Goal: Information Seeking & Learning: Learn about a topic

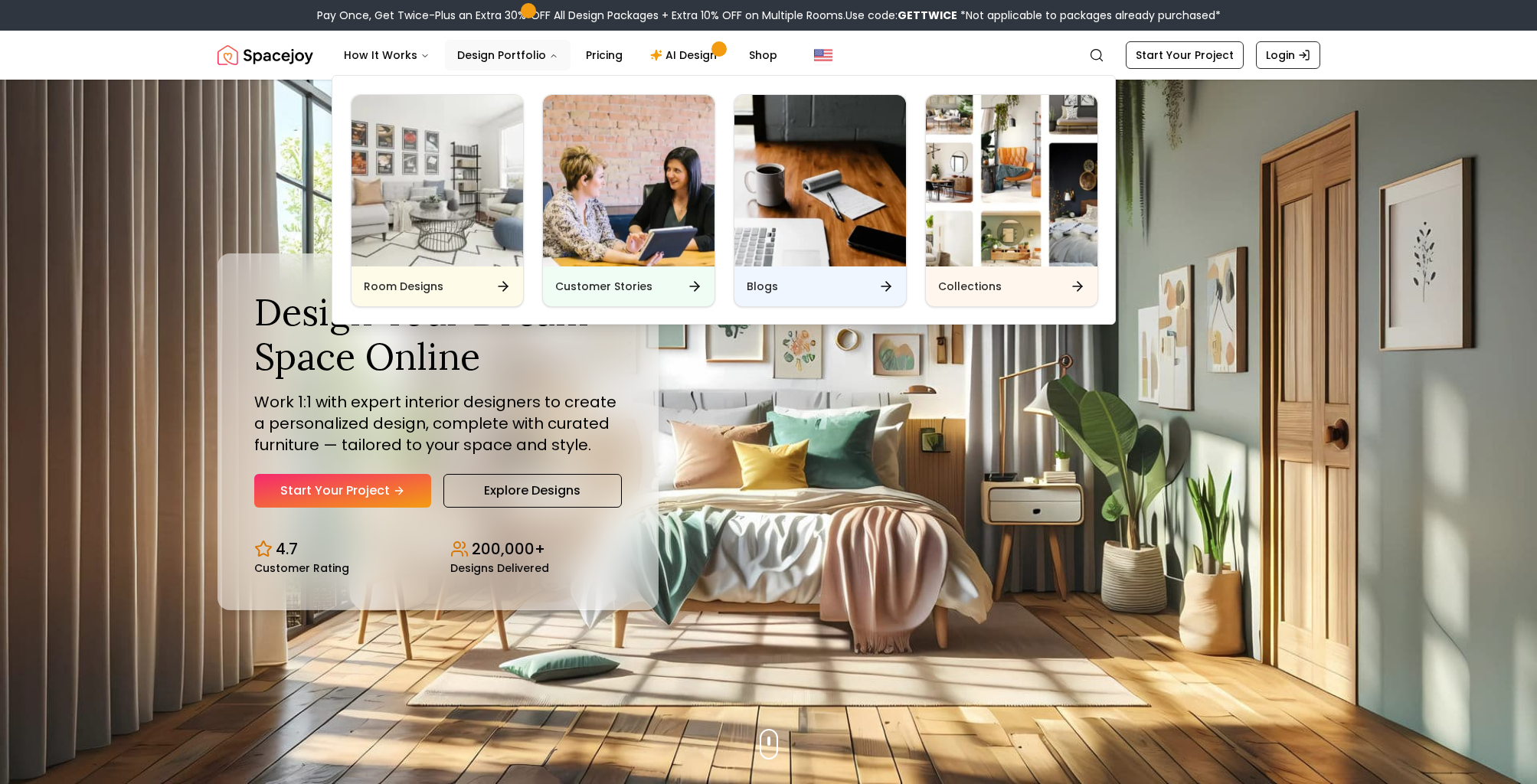
click at [1005, 190] on img "Main" at bounding box center [1012, 181] width 171 height 171
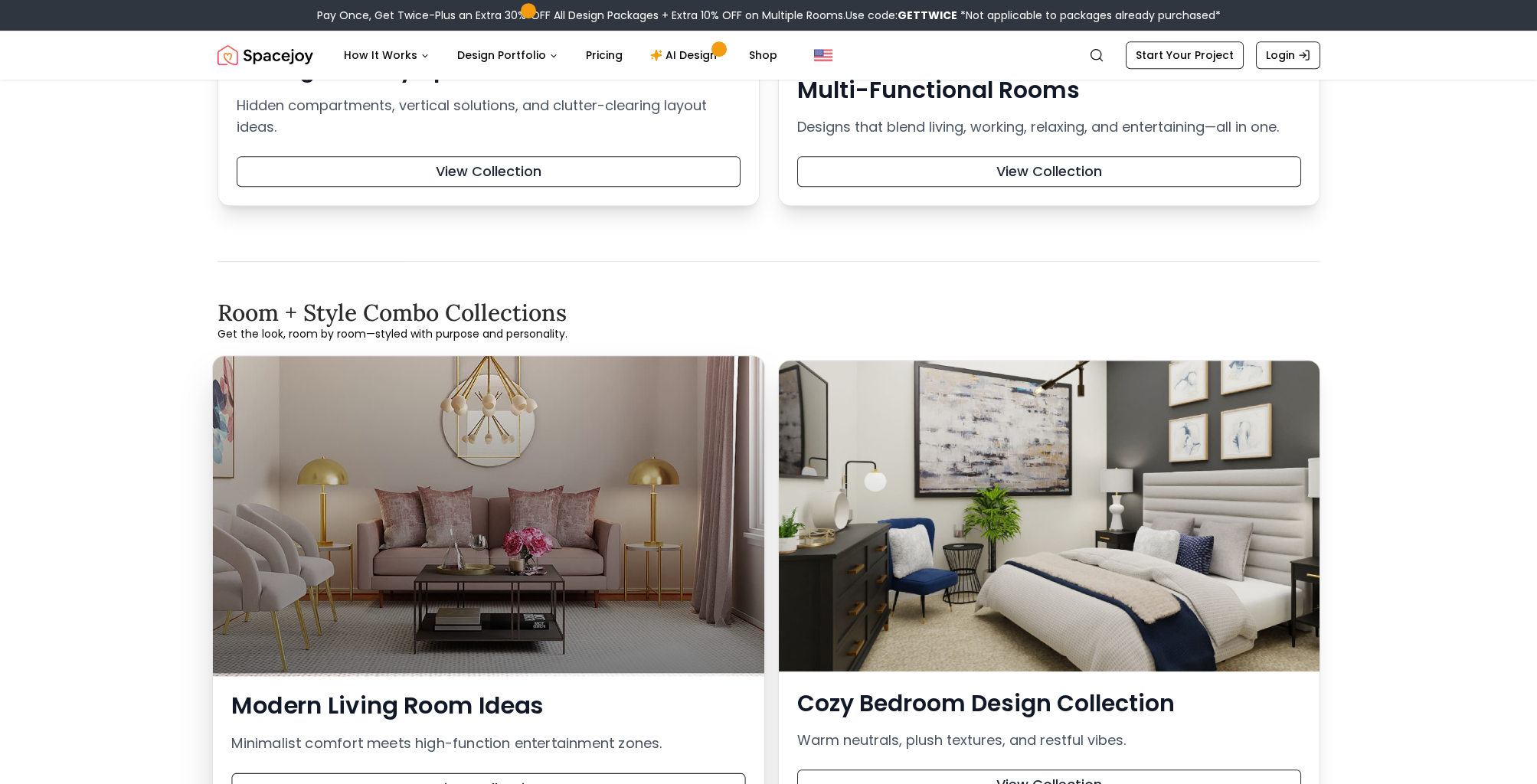
scroll to position [2757, 0]
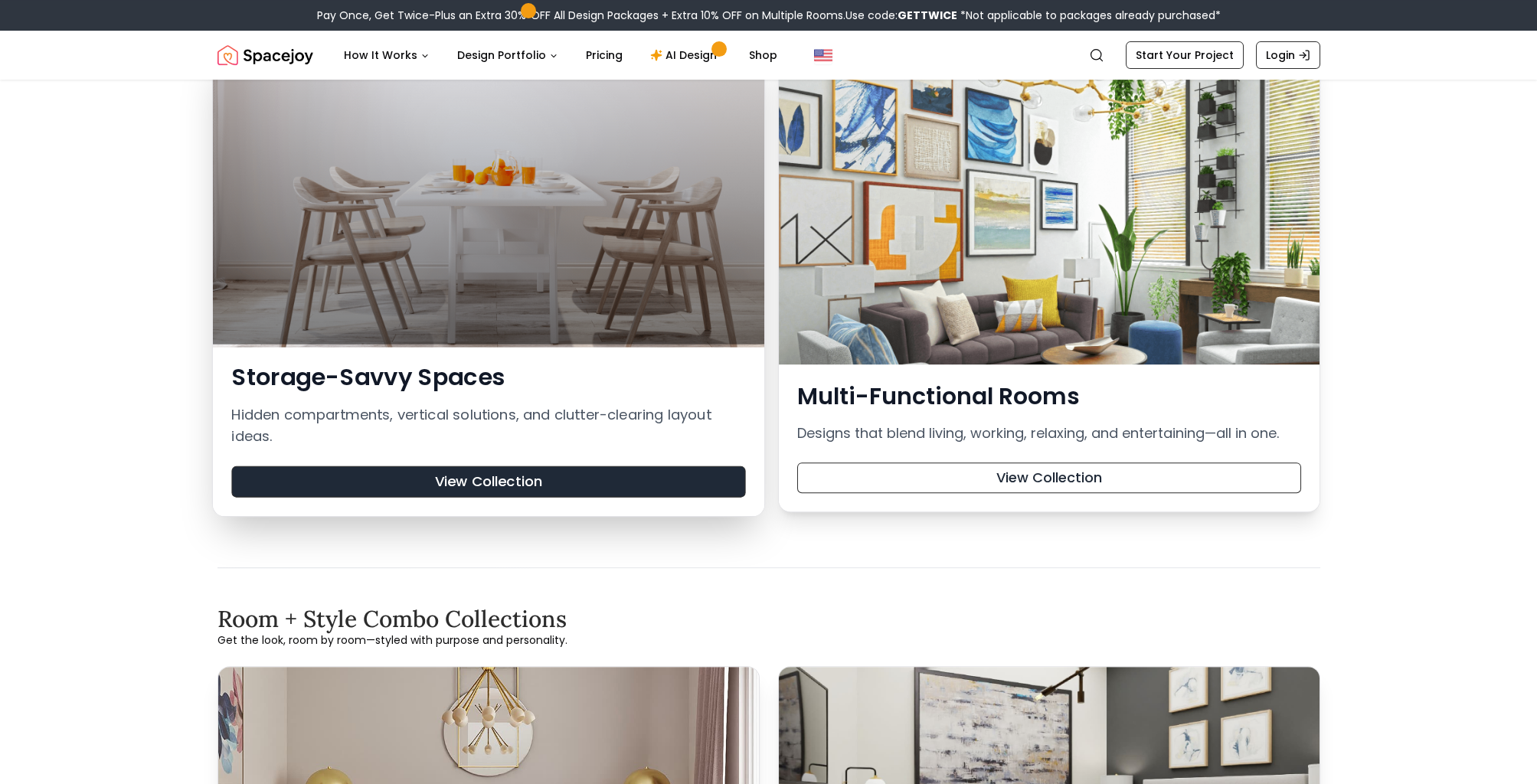
click at [475, 481] on button "View Collection" at bounding box center [488, 482] width 514 height 31
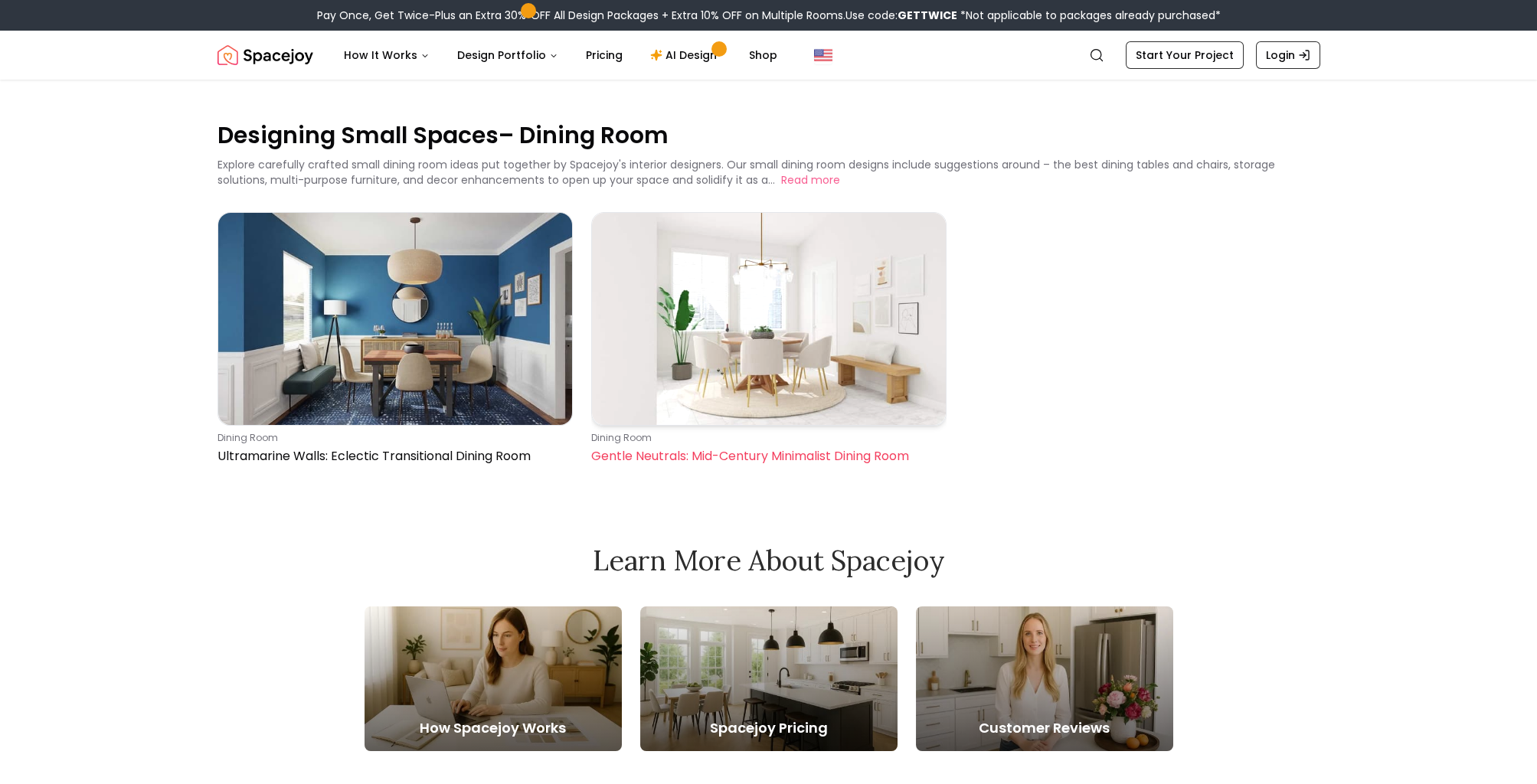
click at [776, 311] on img at bounding box center [769, 318] width 354 height 212
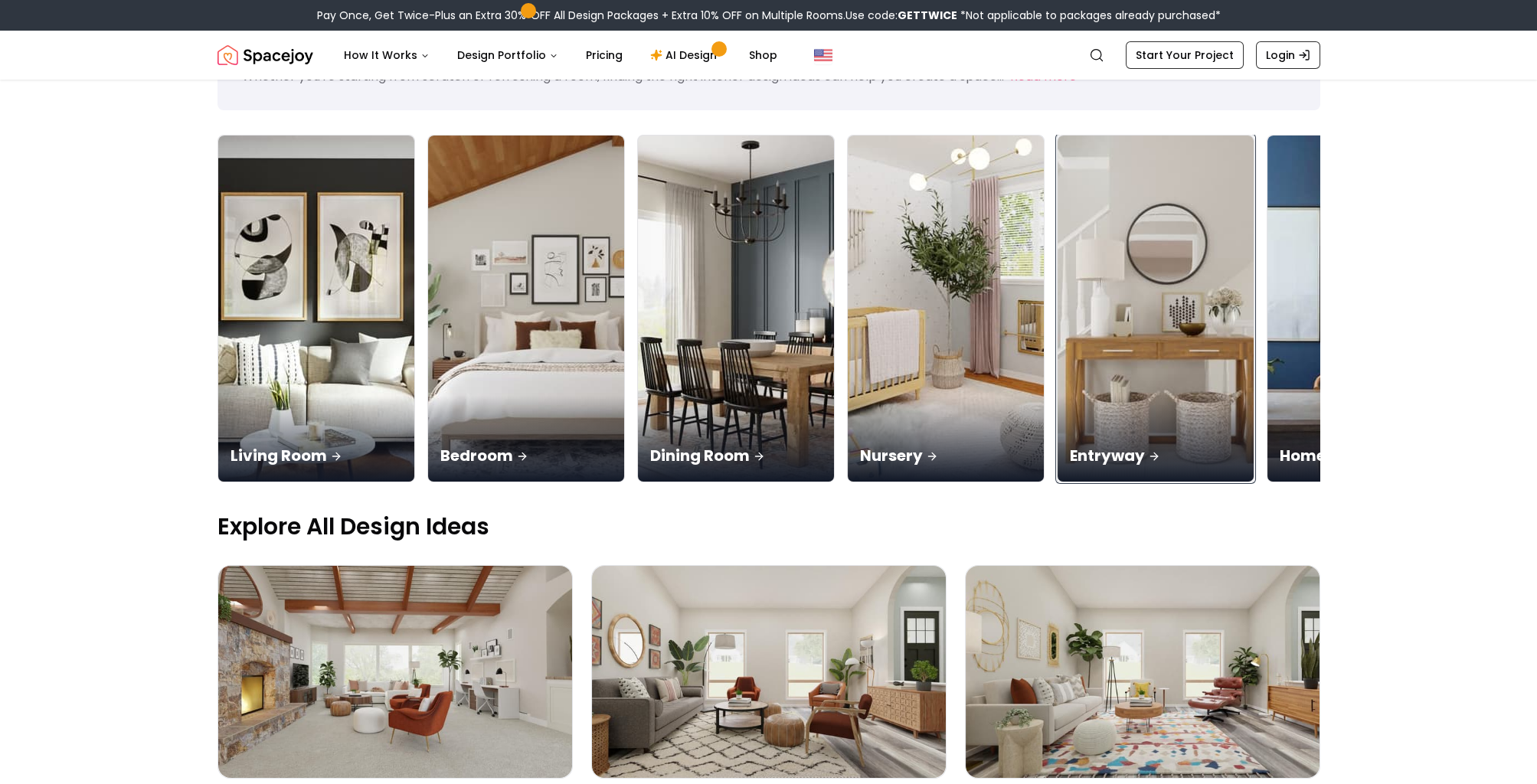
click at [1057, 259] on img at bounding box center [1156, 309] width 196 height 347
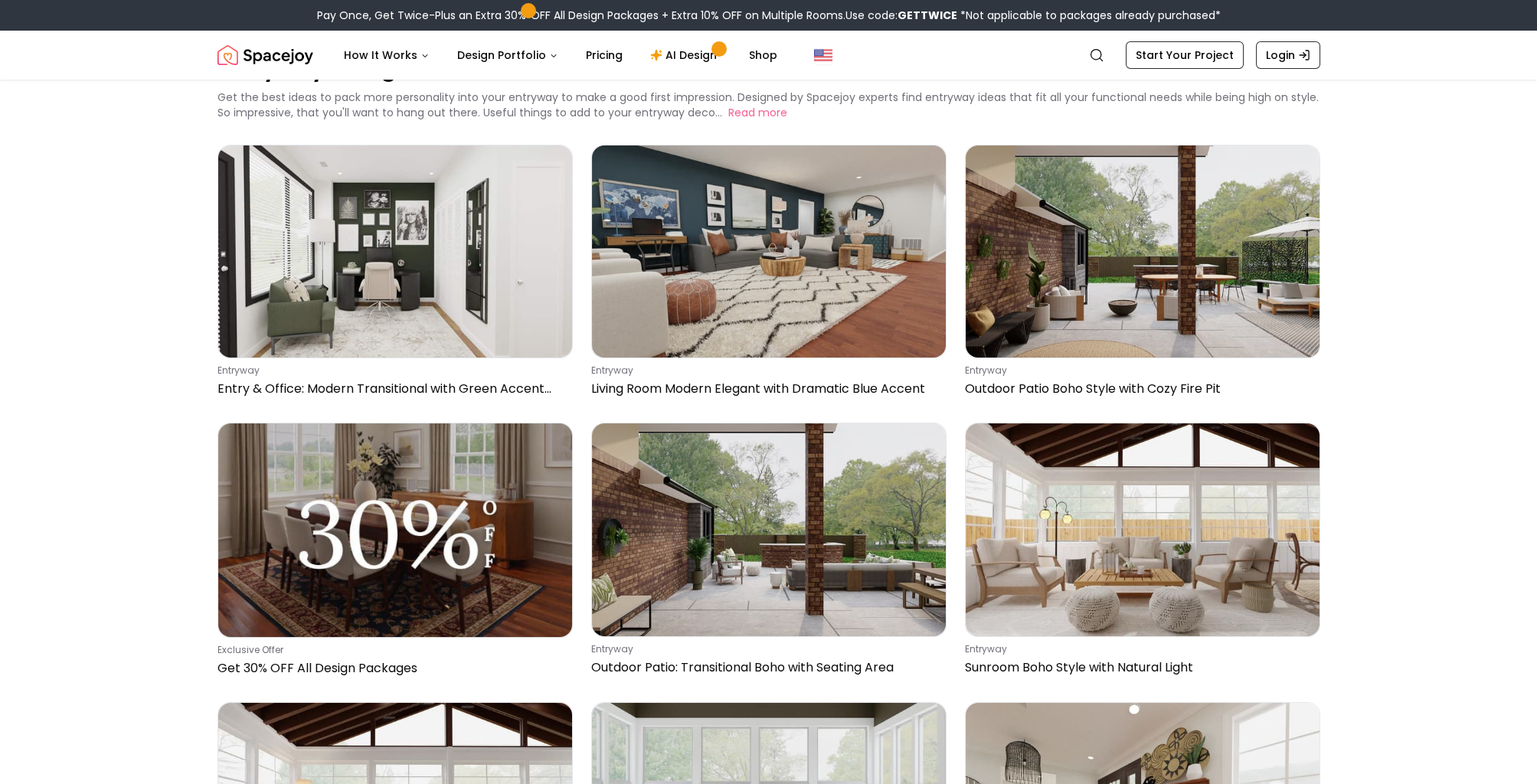
click at [158, 574] on main "Entryway Design Ideas Get the best ideas to pack more personality into your ent…" at bounding box center [768, 765] width 1537 height 1506
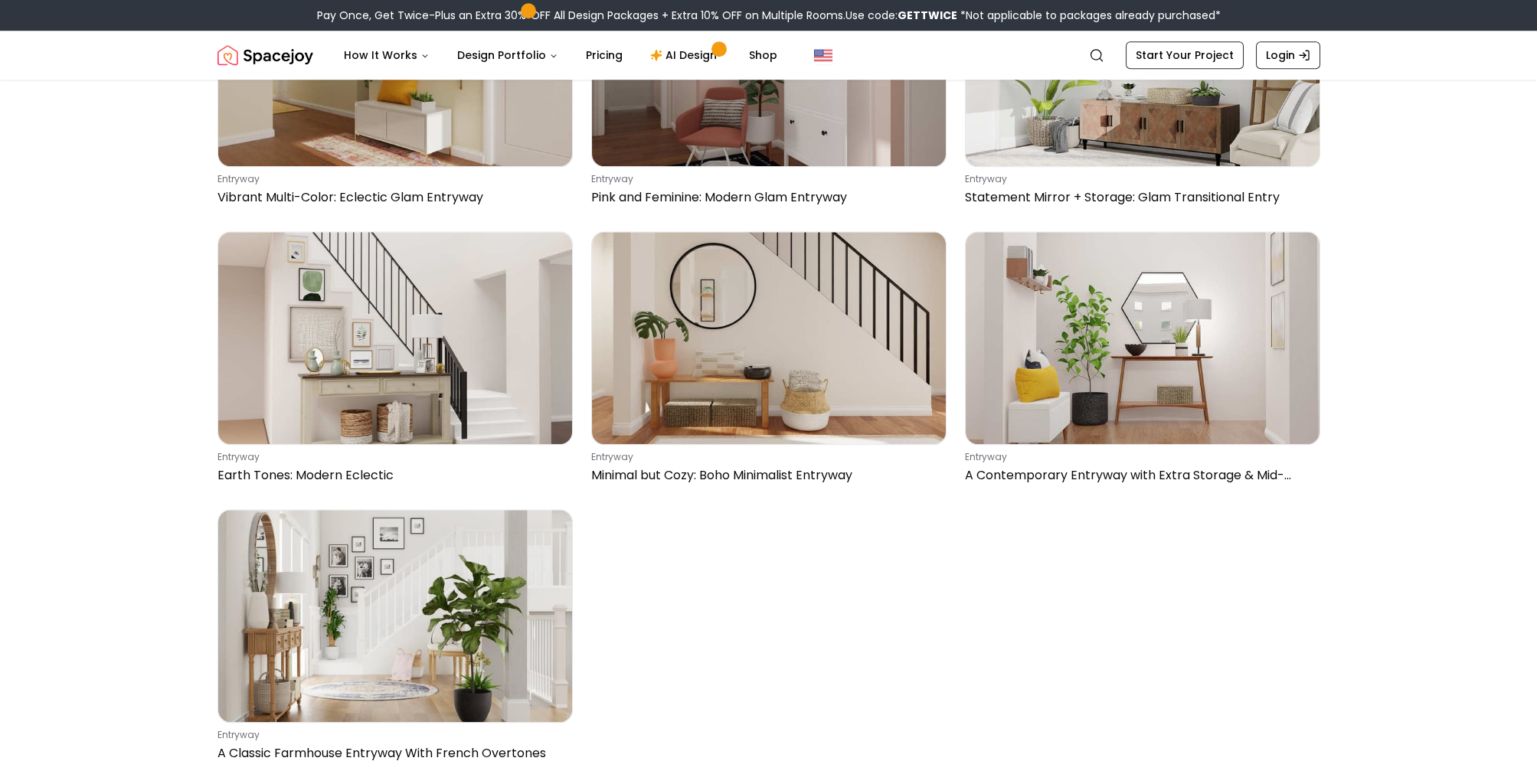
scroll to position [5520, 0]
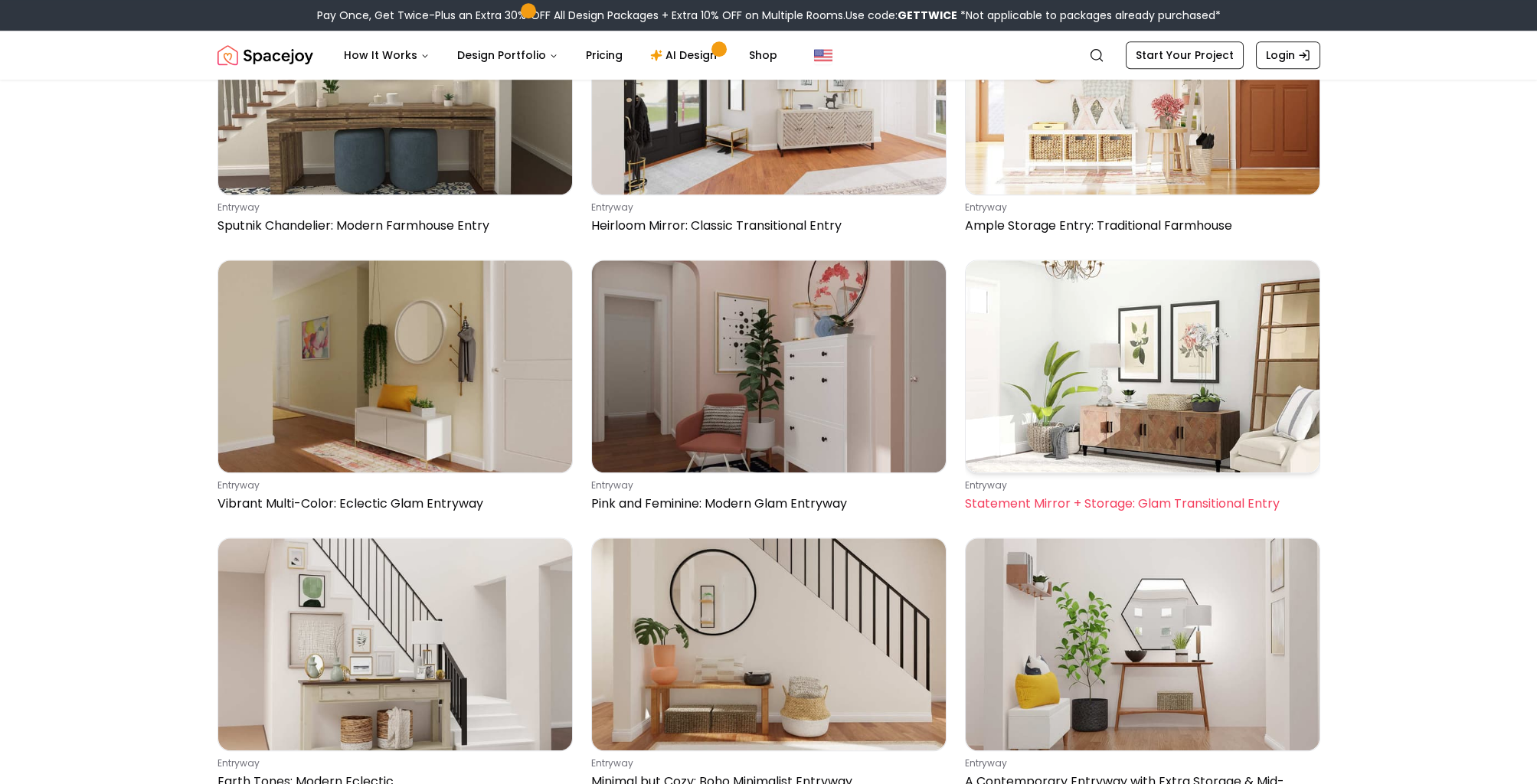
click at [1122, 319] on img at bounding box center [1143, 366] width 354 height 212
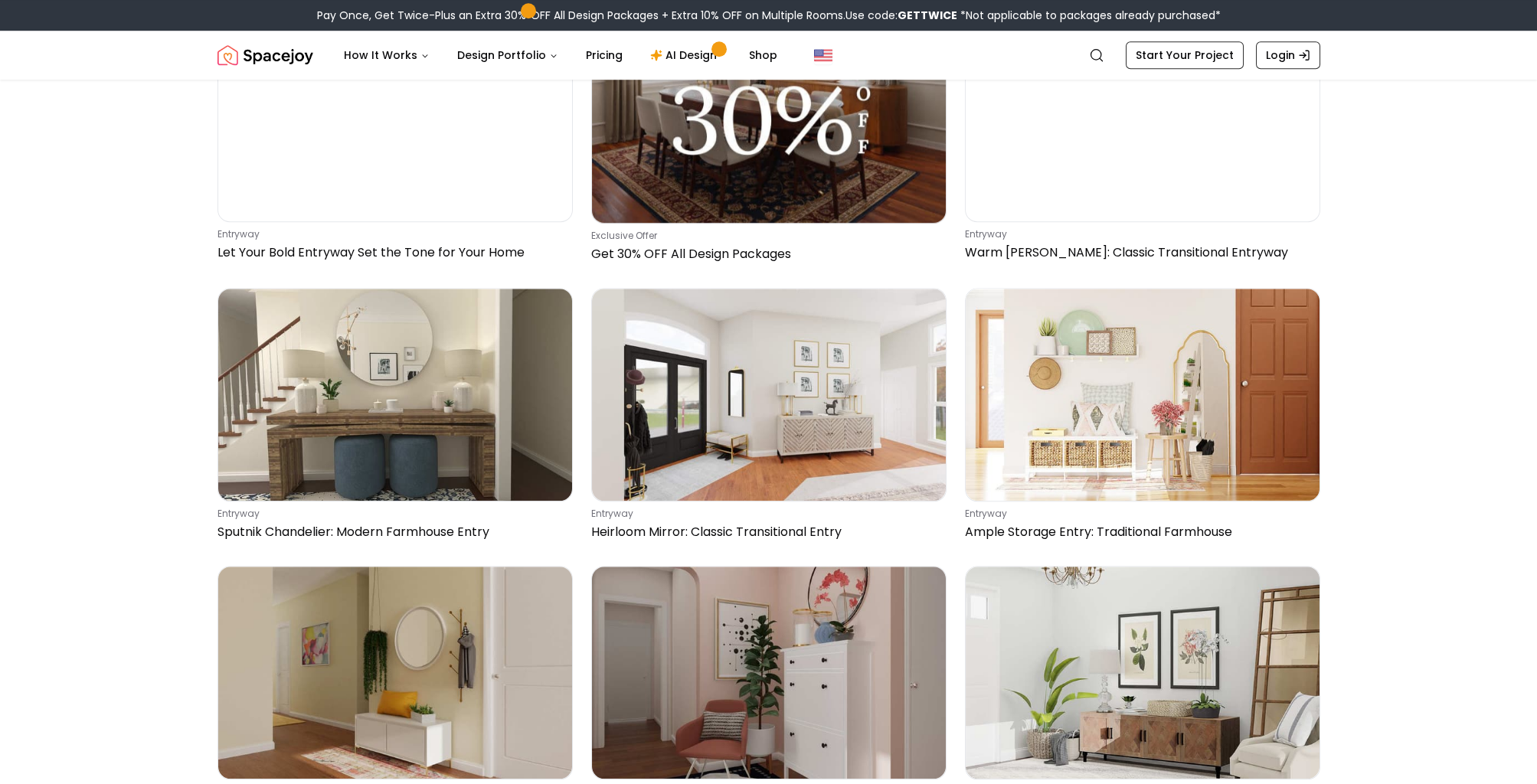
scroll to position [4969, 0]
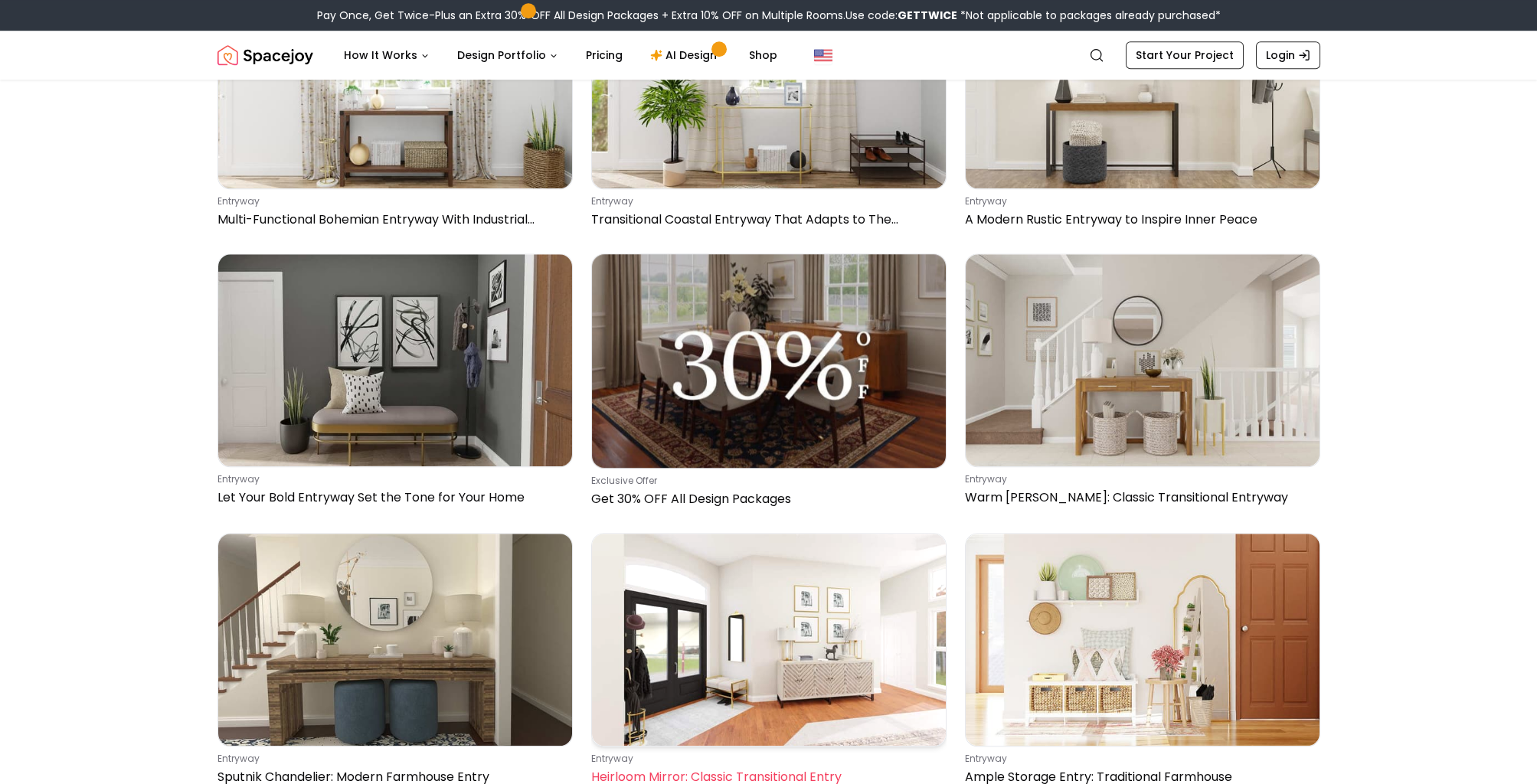
click at [877, 635] on img at bounding box center [769, 639] width 354 height 212
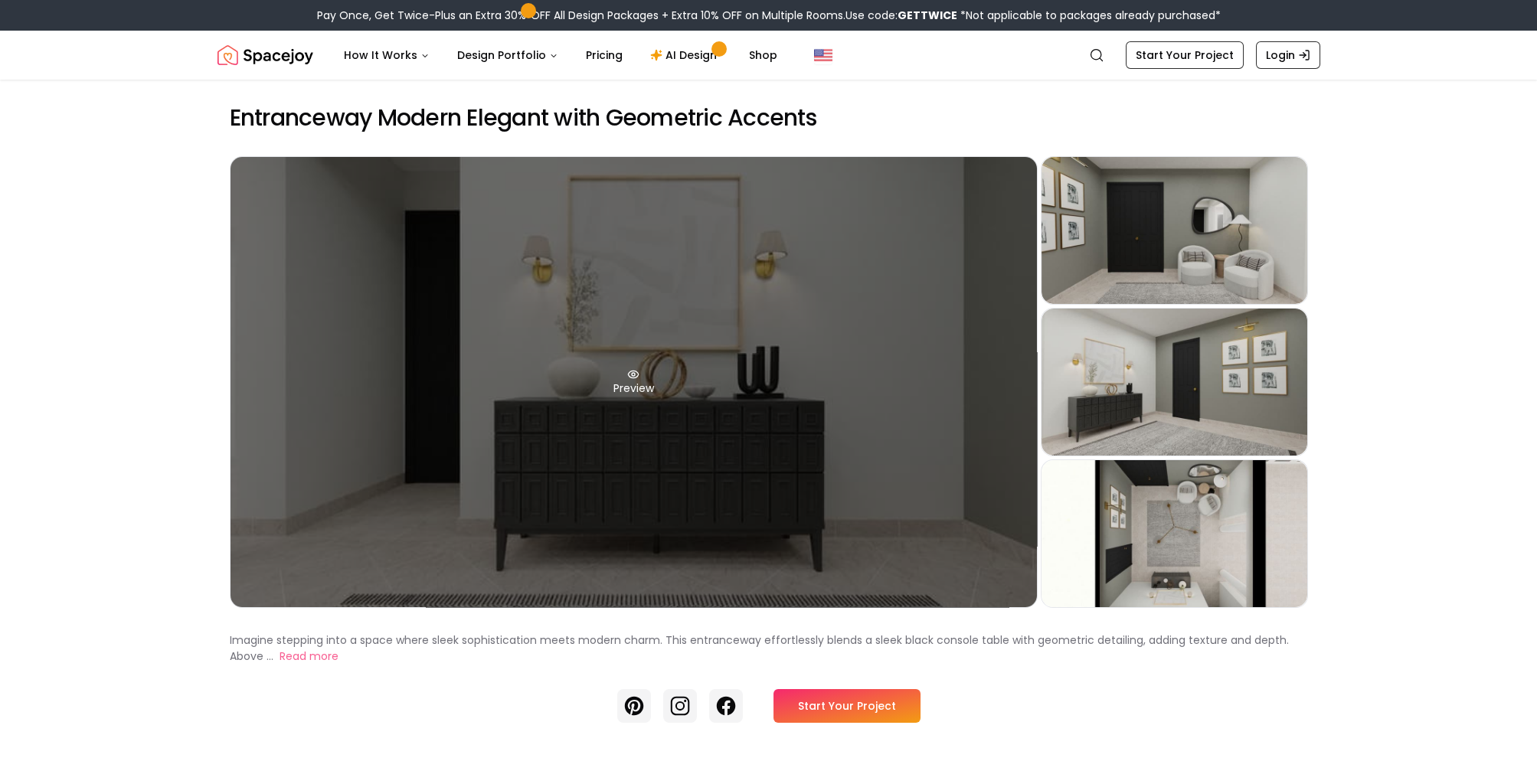
click at [731, 412] on div "Preview" at bounding box center [633, 381] width 806 height 450
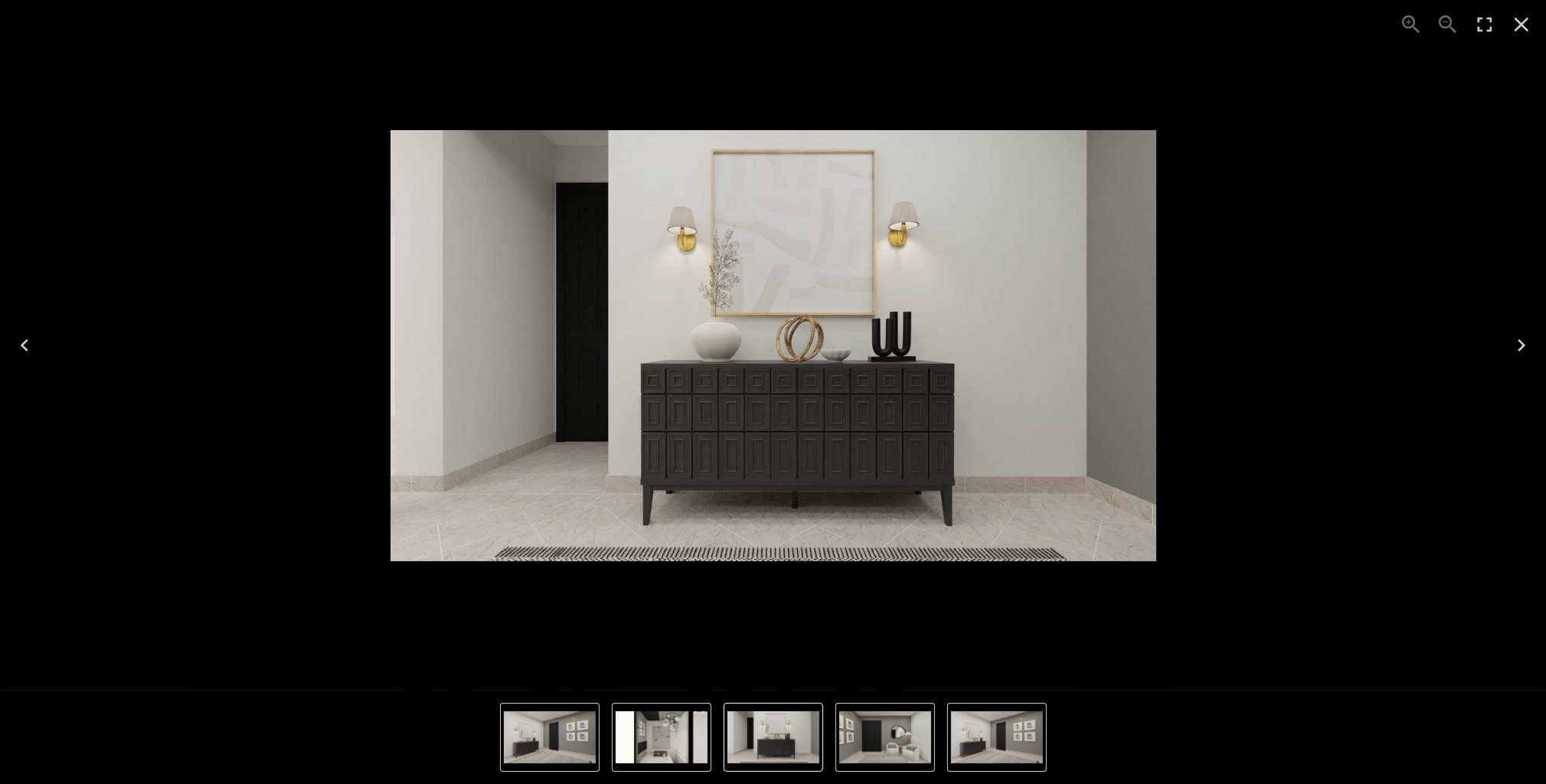
click at [802, 383] on img "1 of 4" at bounding box center [773, 346] width 766 height 431
drag, startPoint x: 635, startPoint y: 723, endPoint x: 710, endPoint y: 723, distance: 75.0
click at [635, 723] on img "4 of 4" at bounding box center [662, 737] width 92 height 52
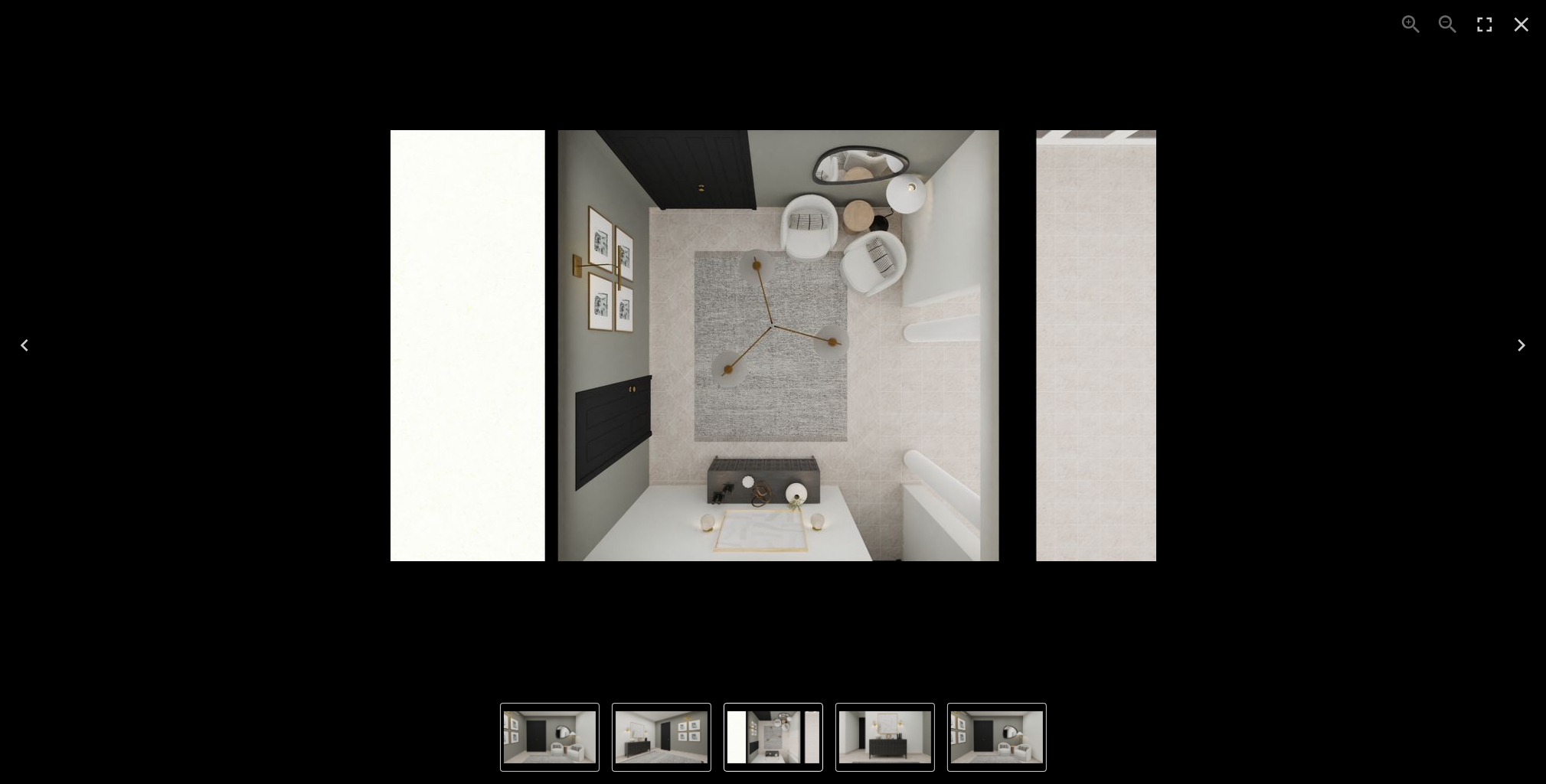
click at [814, 723] on img "4 of 4" at bounding box center [773, 737] width 92 height 52
drag, startPoint x: 952, startPoint y: 723, endPoint x: 970, endPoint y: 723, distance: 18.0
click at [953, 723] on img "2 of 4" at bounding box center [997, 737] width 92 height 52
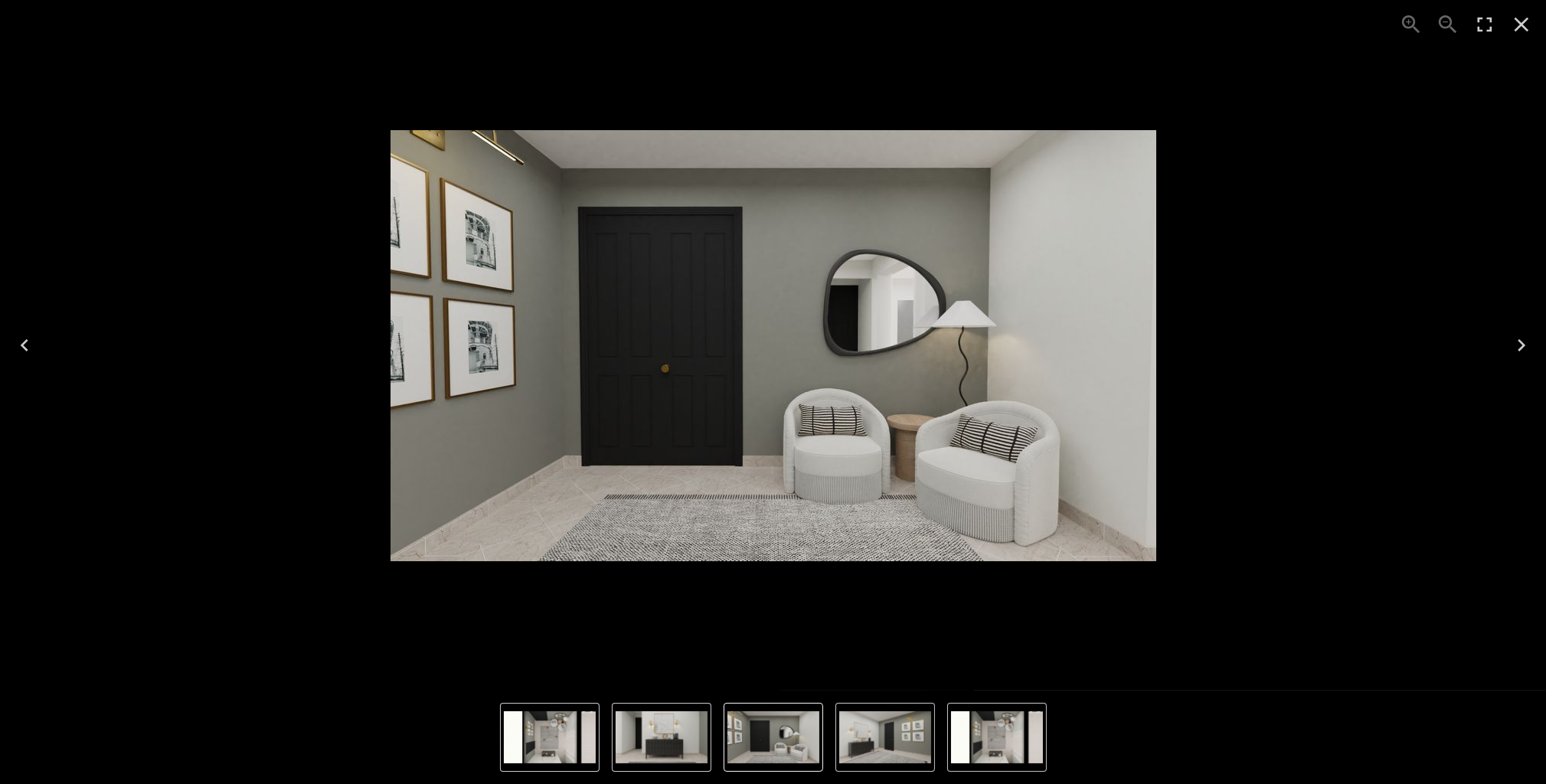
click at [823, 723] on button "2 of 4" at bounding box center [773, 737] width 100 height 69
click at [989, 723] on img "4 of 4" at bounding box center [997, 737] width 92 height 52
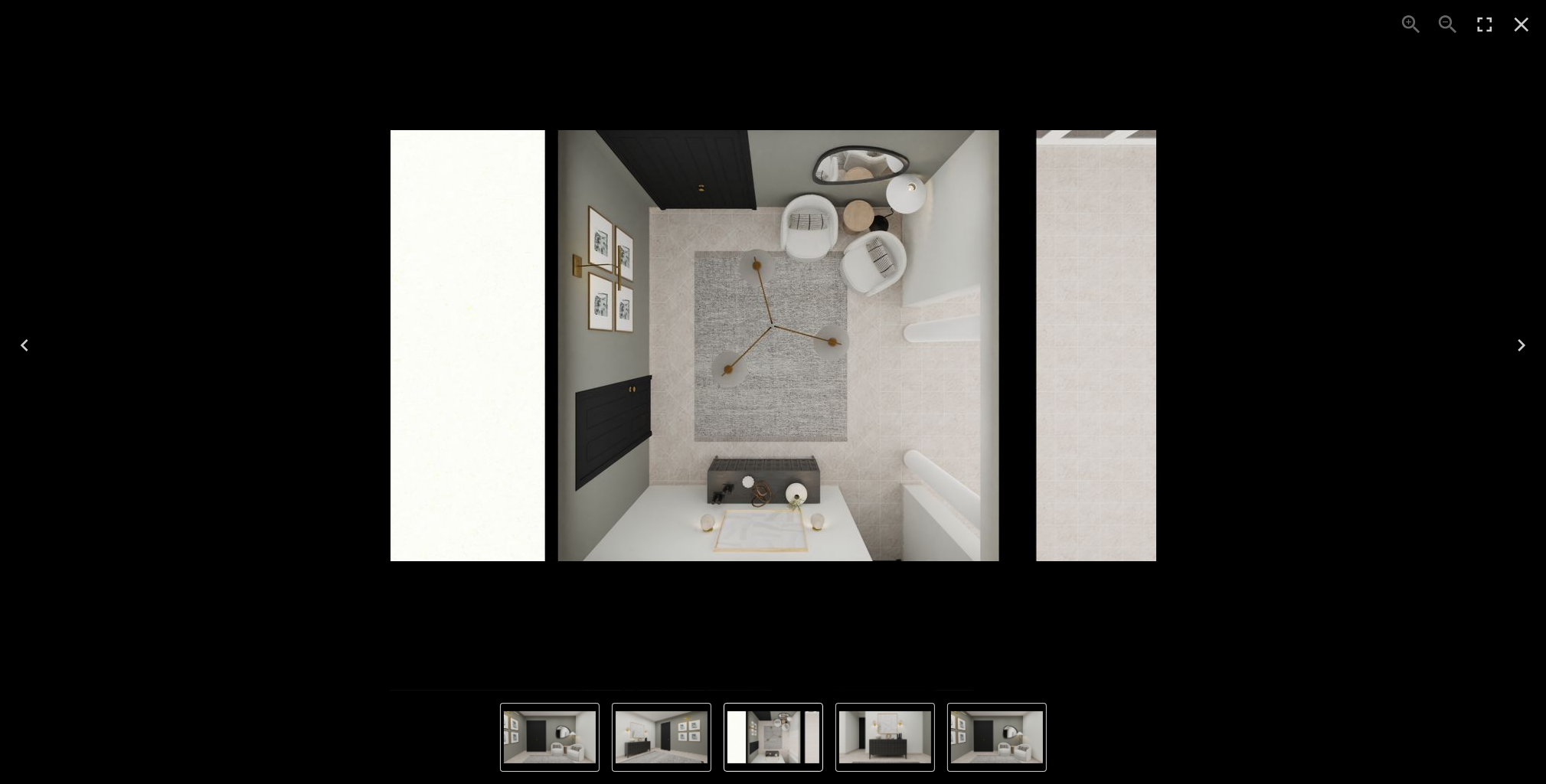
click at [999, 723] on img "2 of 4" at bounding box center [997, 737] width 92 height 52
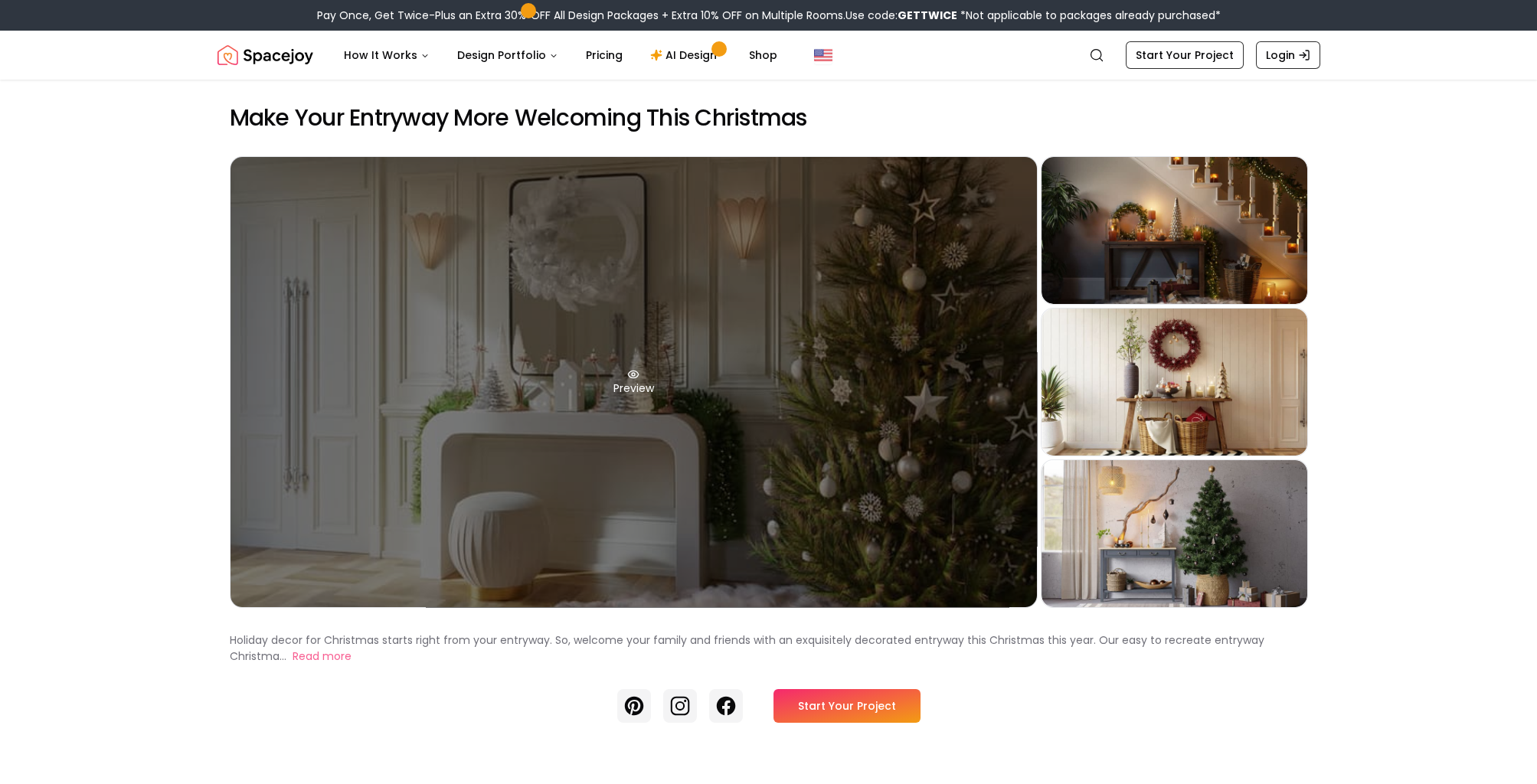
click at [616, 380] on div "Preview" at bounding box center [633, 381] width 806 height 450
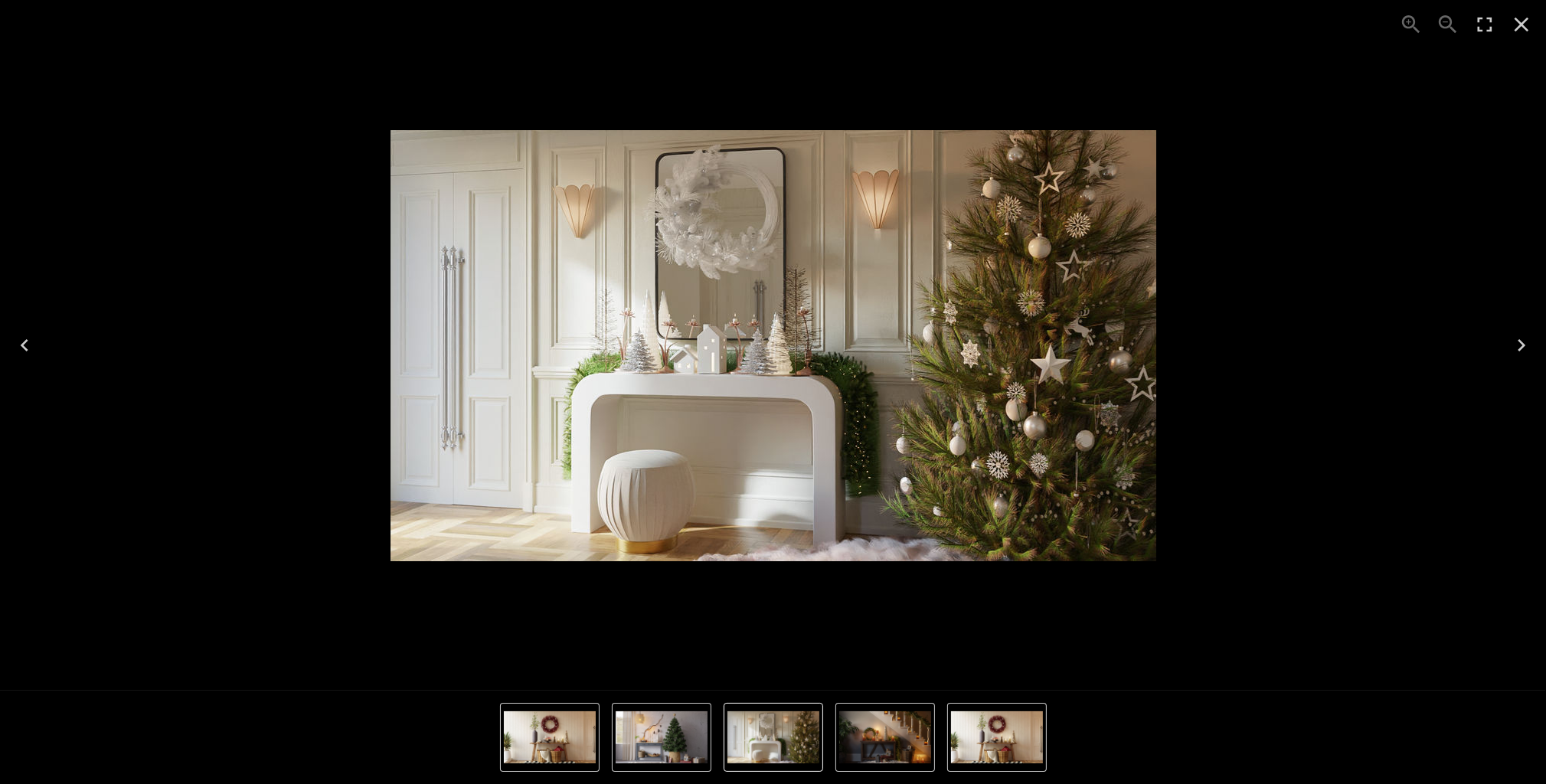
click at [659, 740] on img "4 of 4" at bounding box center [662, 737] width 92 height 52
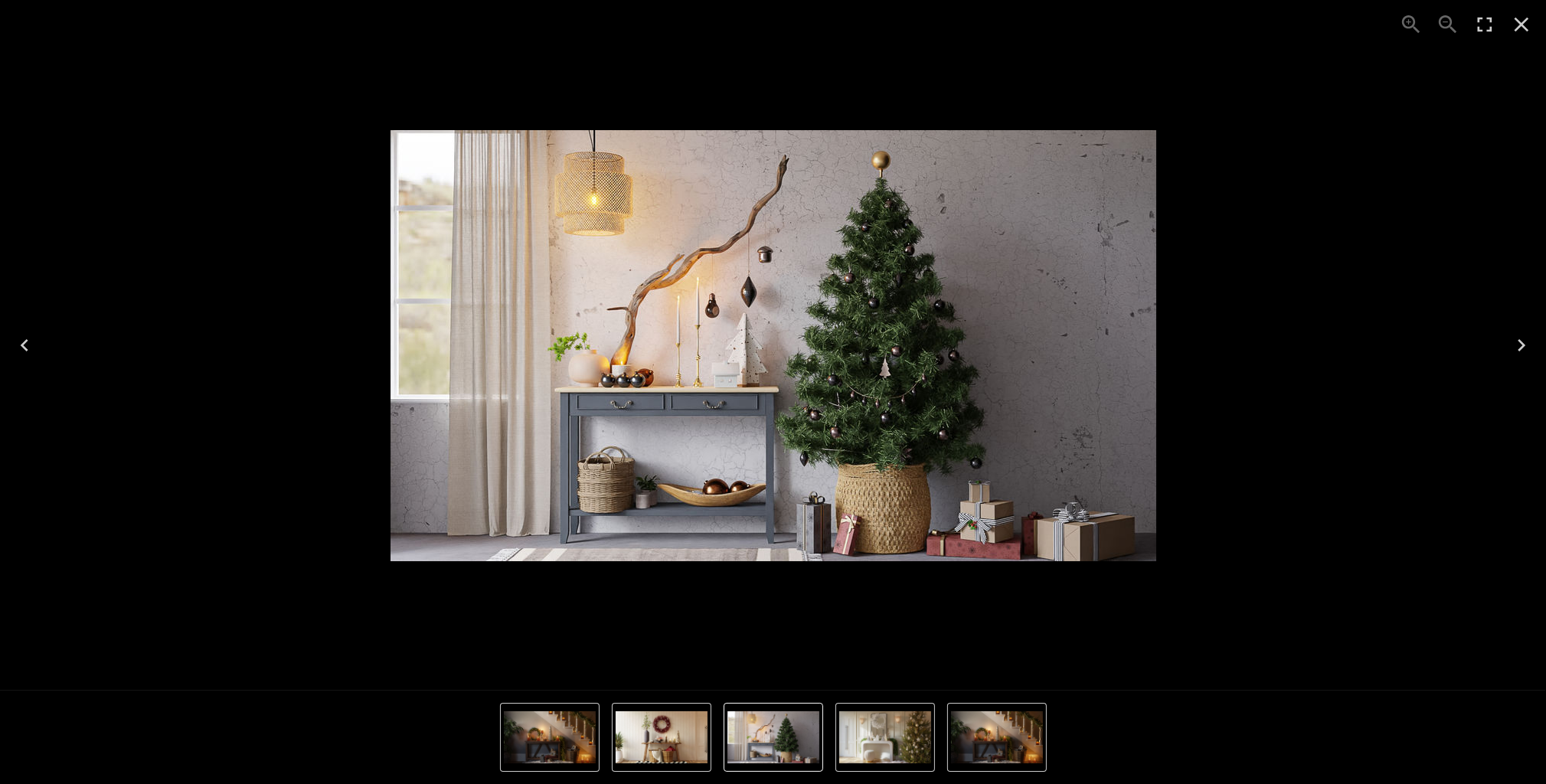
click at [849, 735] on img "1 of 4" at bounding box center [885, 737] width 92 height 52
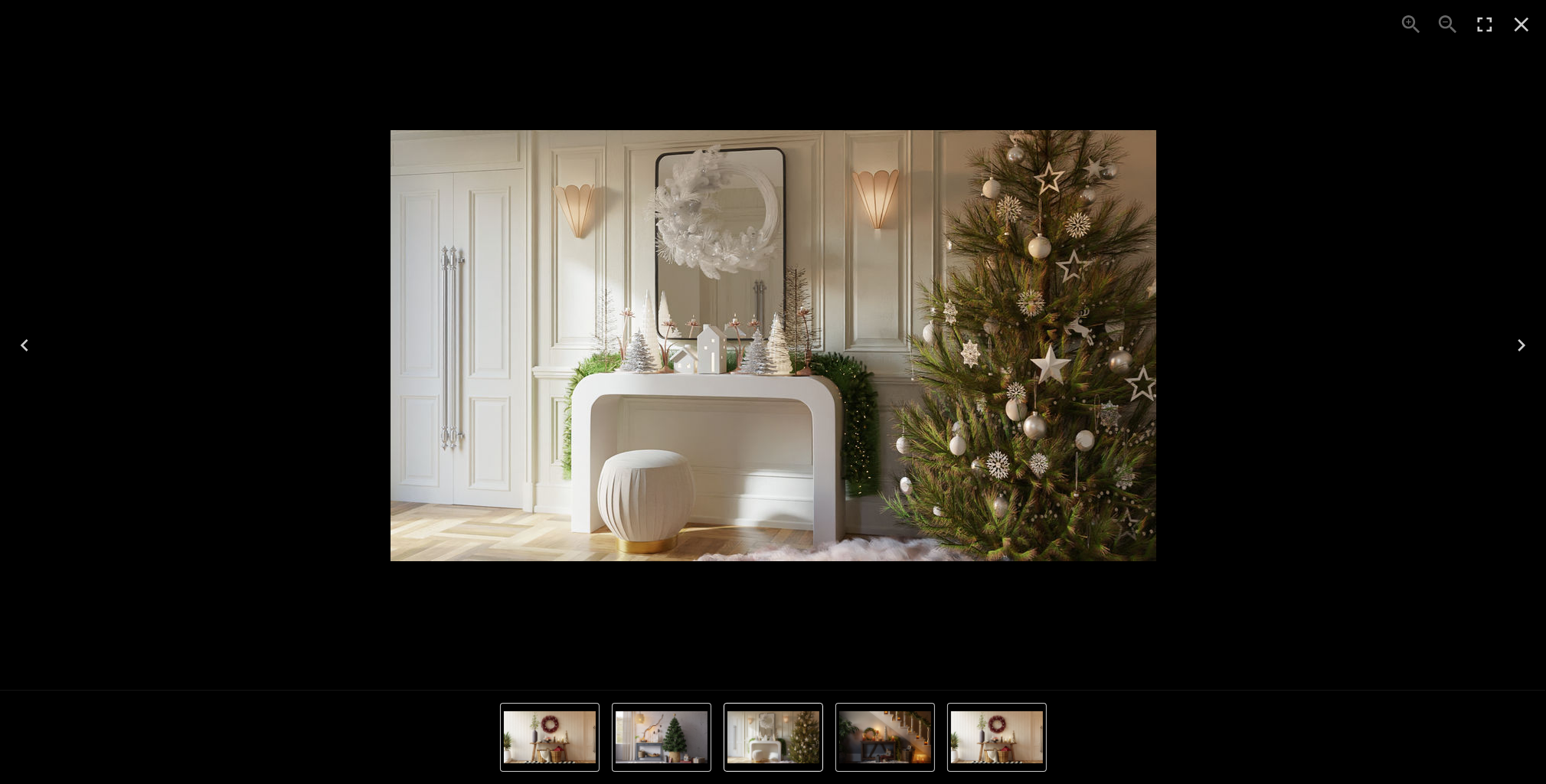
click at [965, 738] on img "3 of 4" at bounding box center [997, 737] width 92 height 52
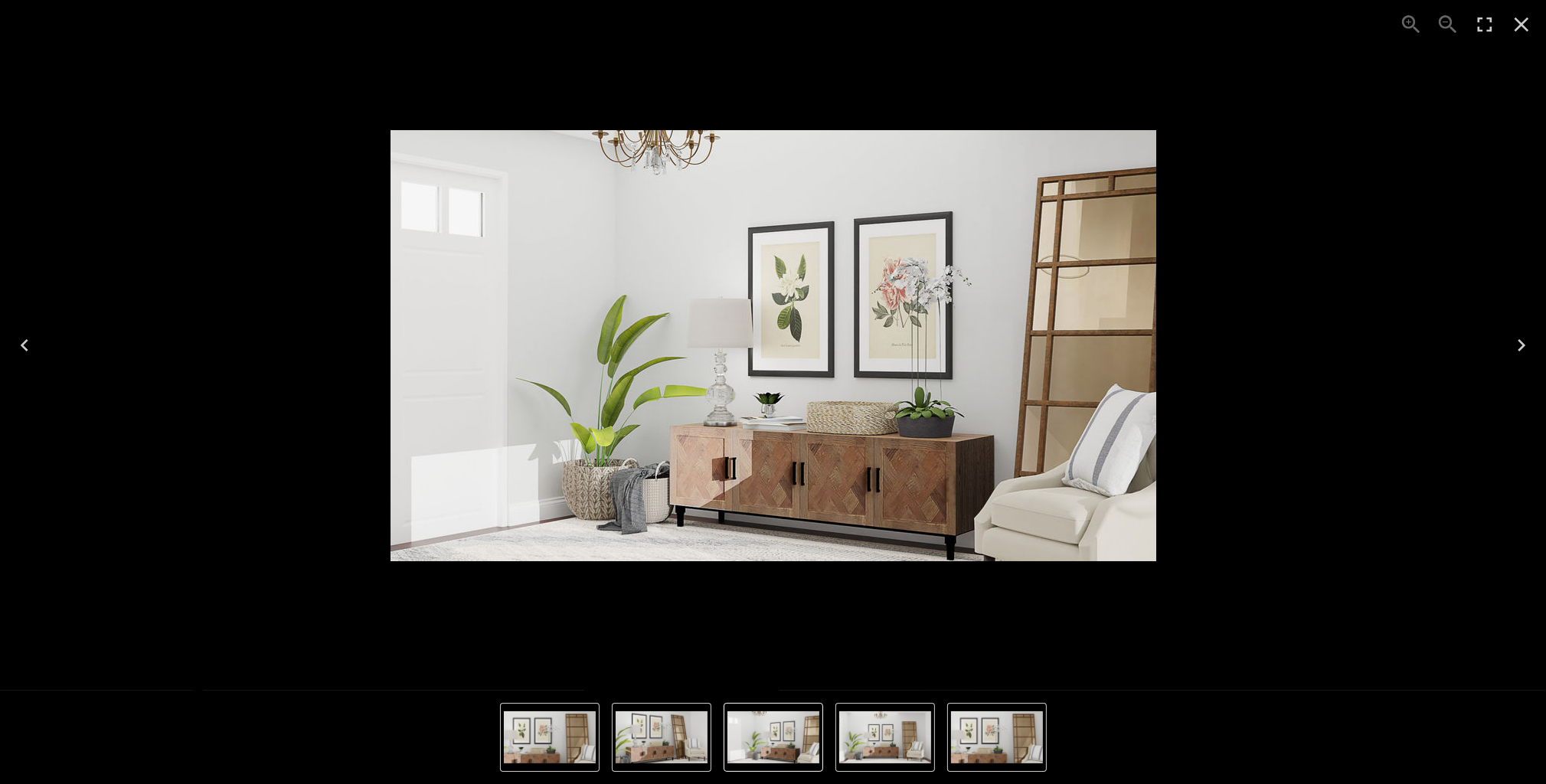
click at [671, 727] on img "4 of 4" at bounding box center [662, 737] width 92 height 52
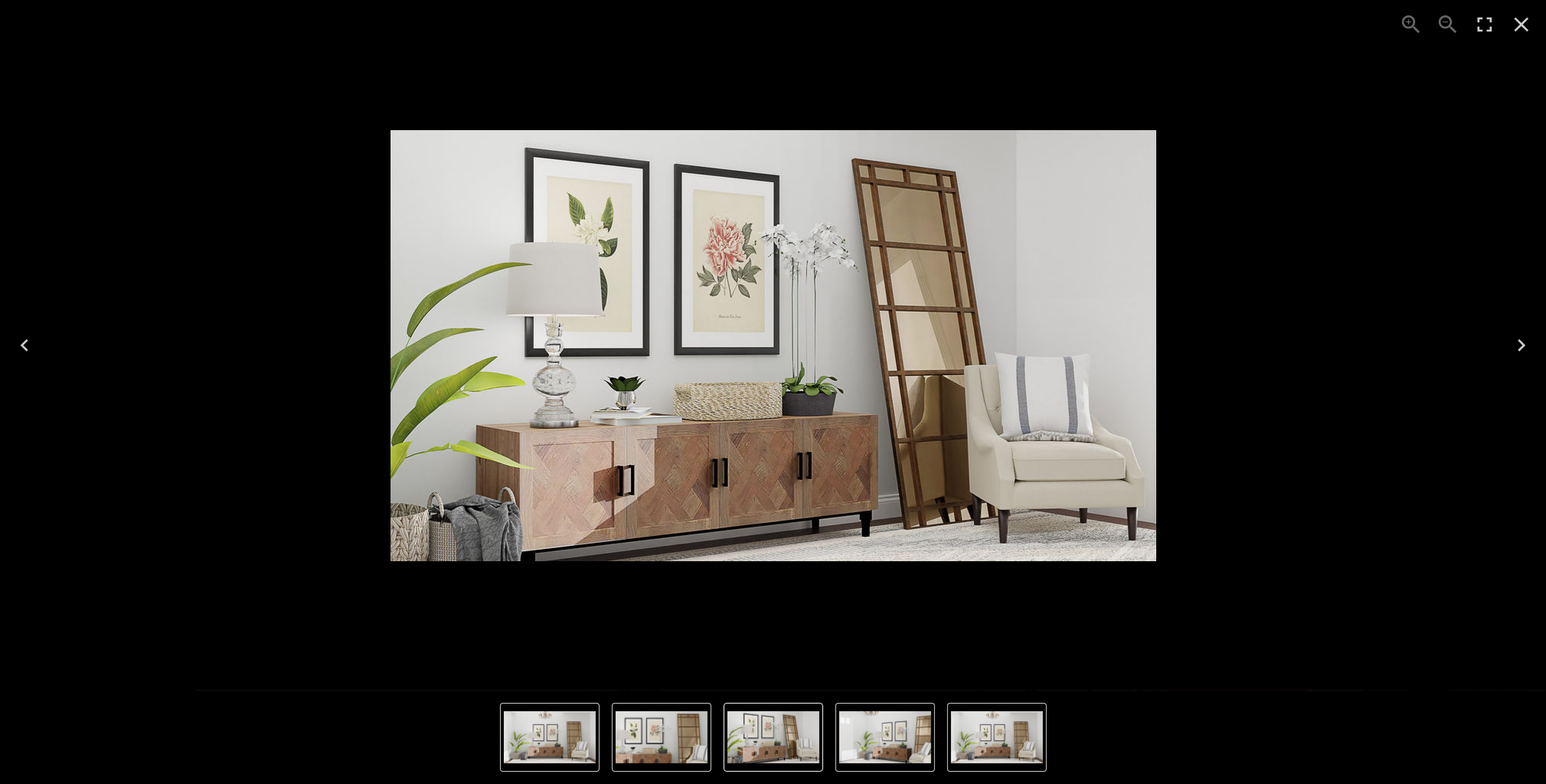
click at [832, 723] on nav "Thumbnails" at bounding box center [773, 737] width 547 height 69
click at [885, 727] on img "1 of 4" at bounding box center [885, 737] width 92 height 52
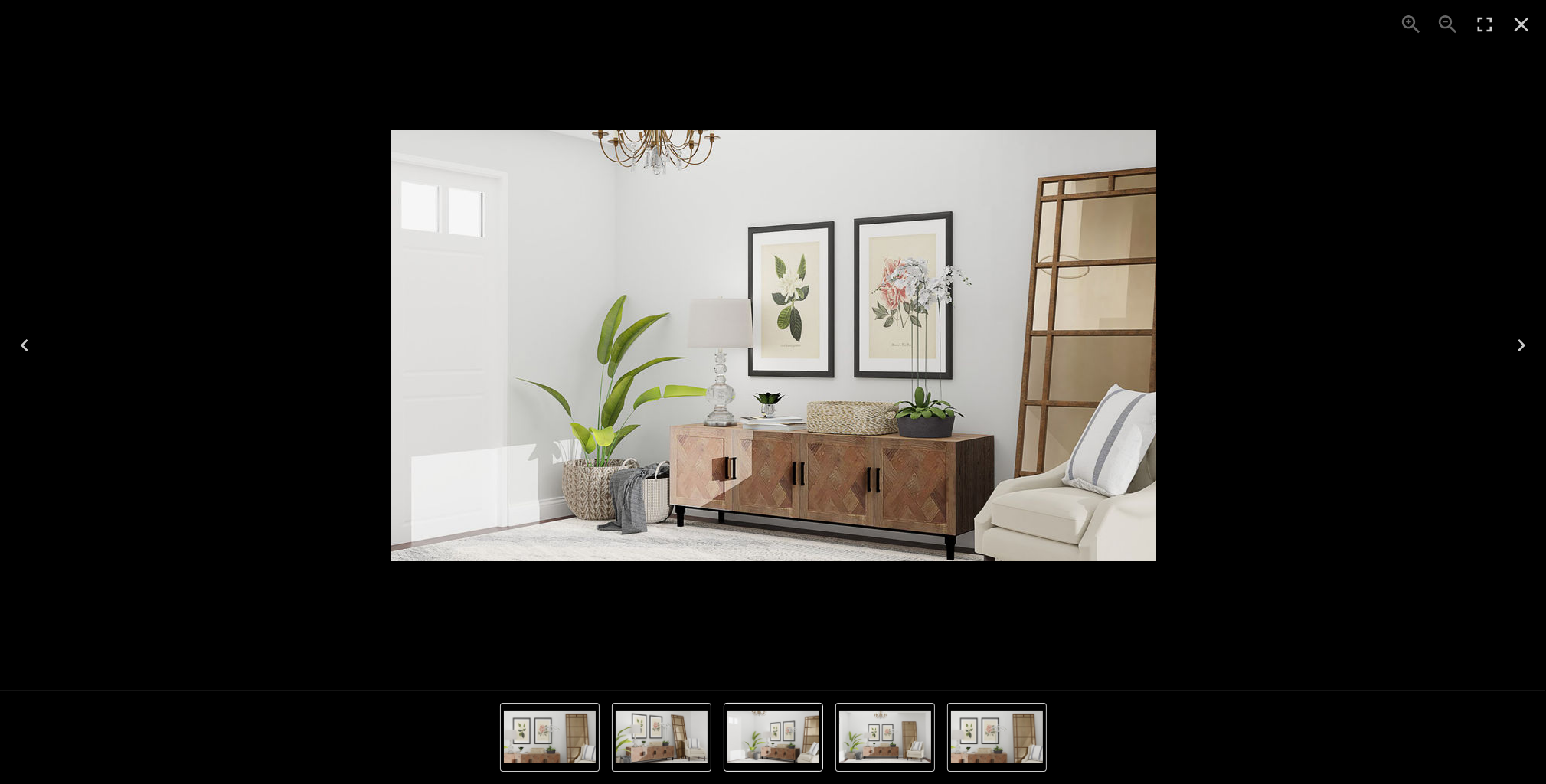
click at [966, 719] on img "3 of 4" at bounding box center [997, 737] width 92 height 52
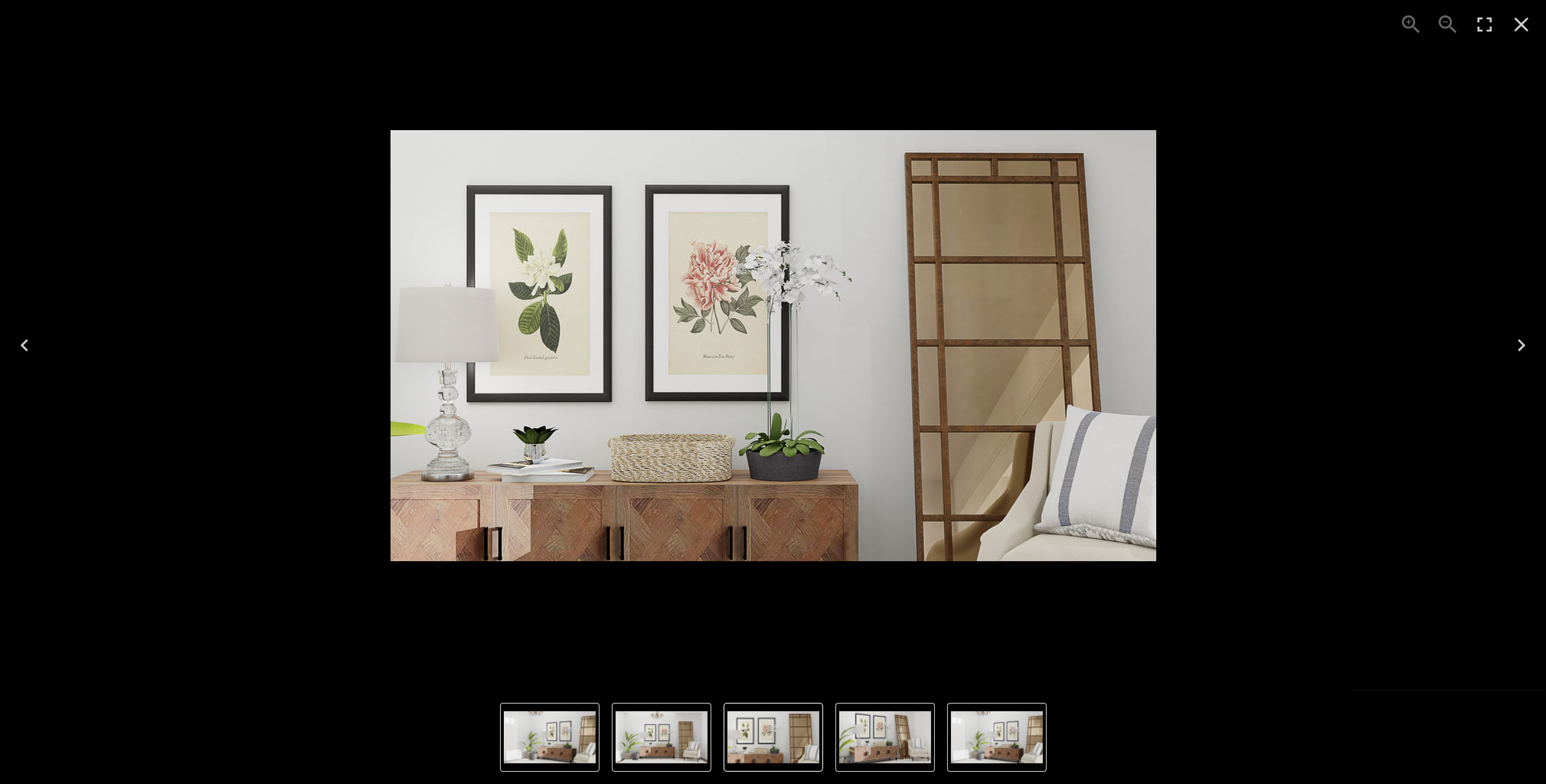
click at [591, 724] on img "1 of 4" at bounding box center [550, 737] width 92 height 52
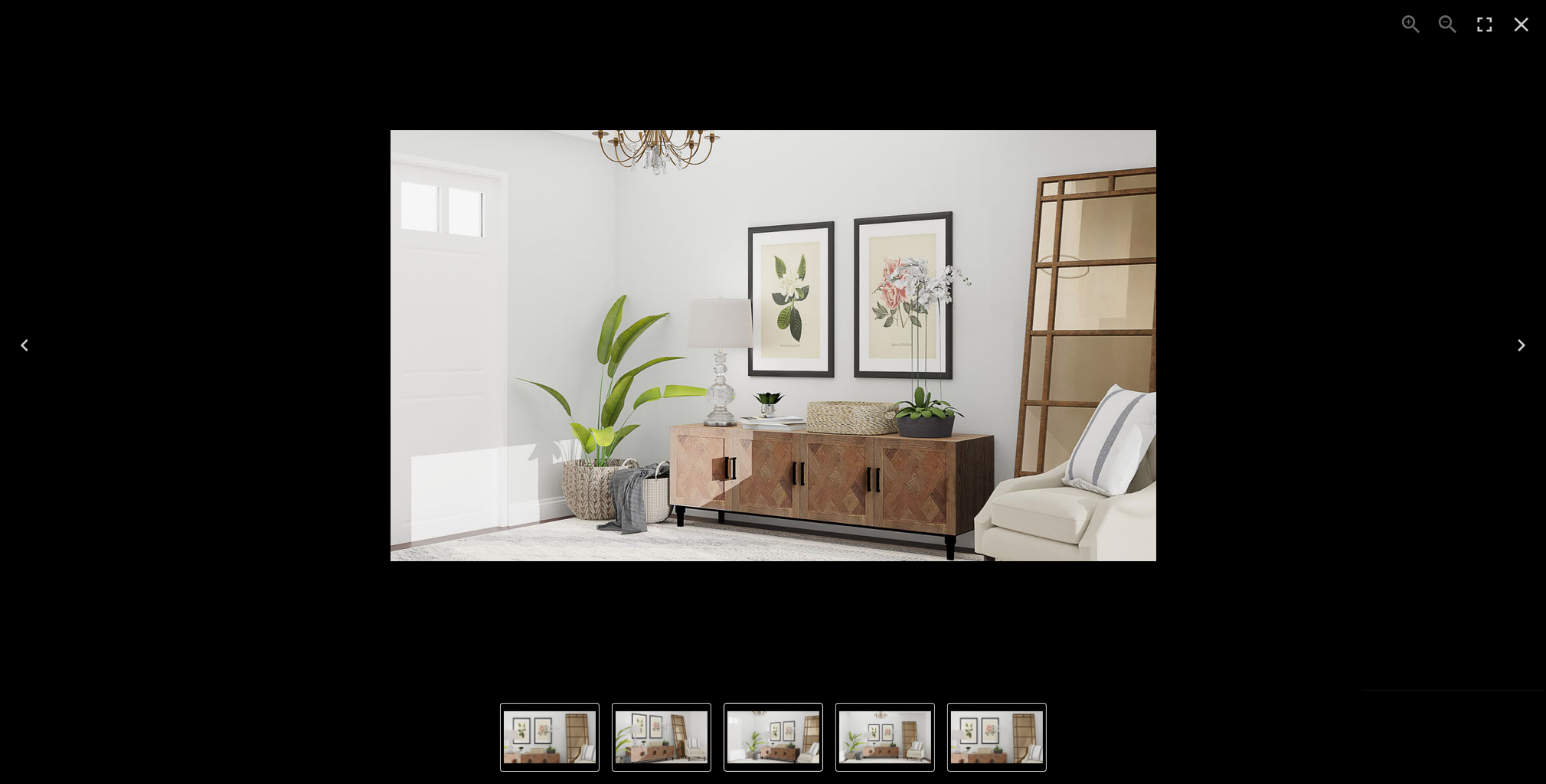
click at [658, 724] on img "4 of 4" at bounding box center [662, 737] width 92 height 52
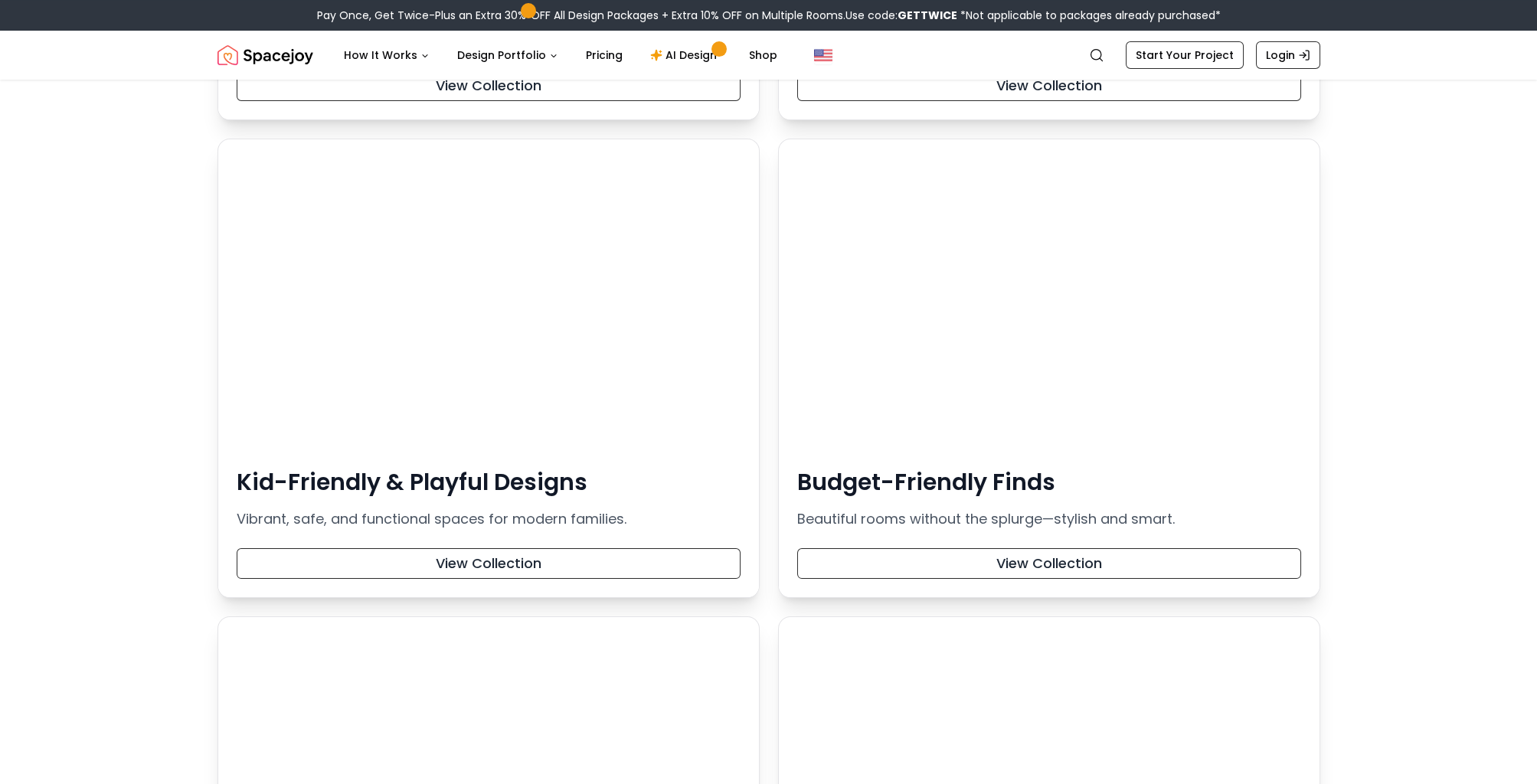
scroll to position [2083, 0]
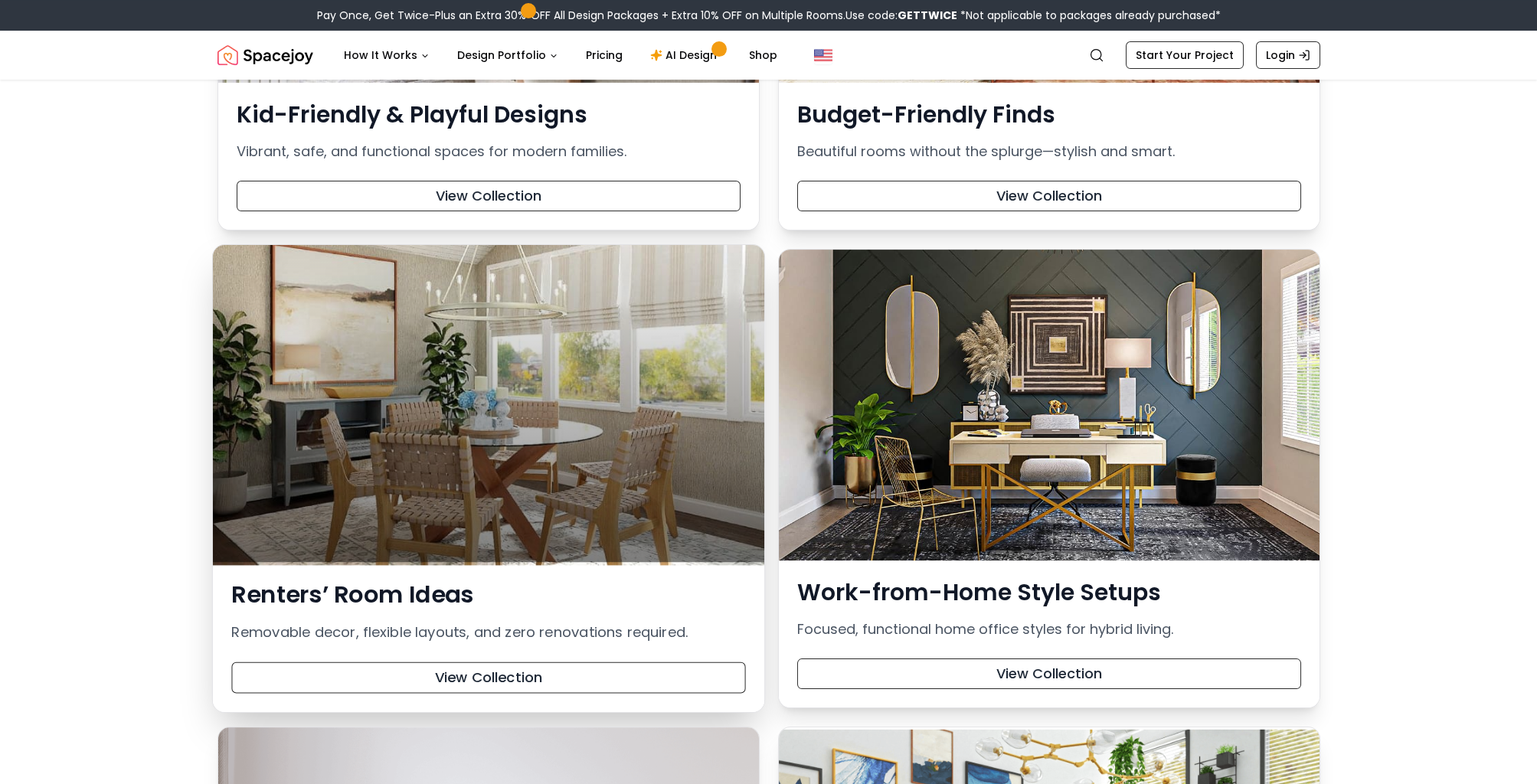
drag, startPoint x: 516, startPoint y: 382, endPoint x: 427, endPoint y: 410, distance: 93.3
click at [427, 410] on div at bounding box center [487, 403] width 551 height 317
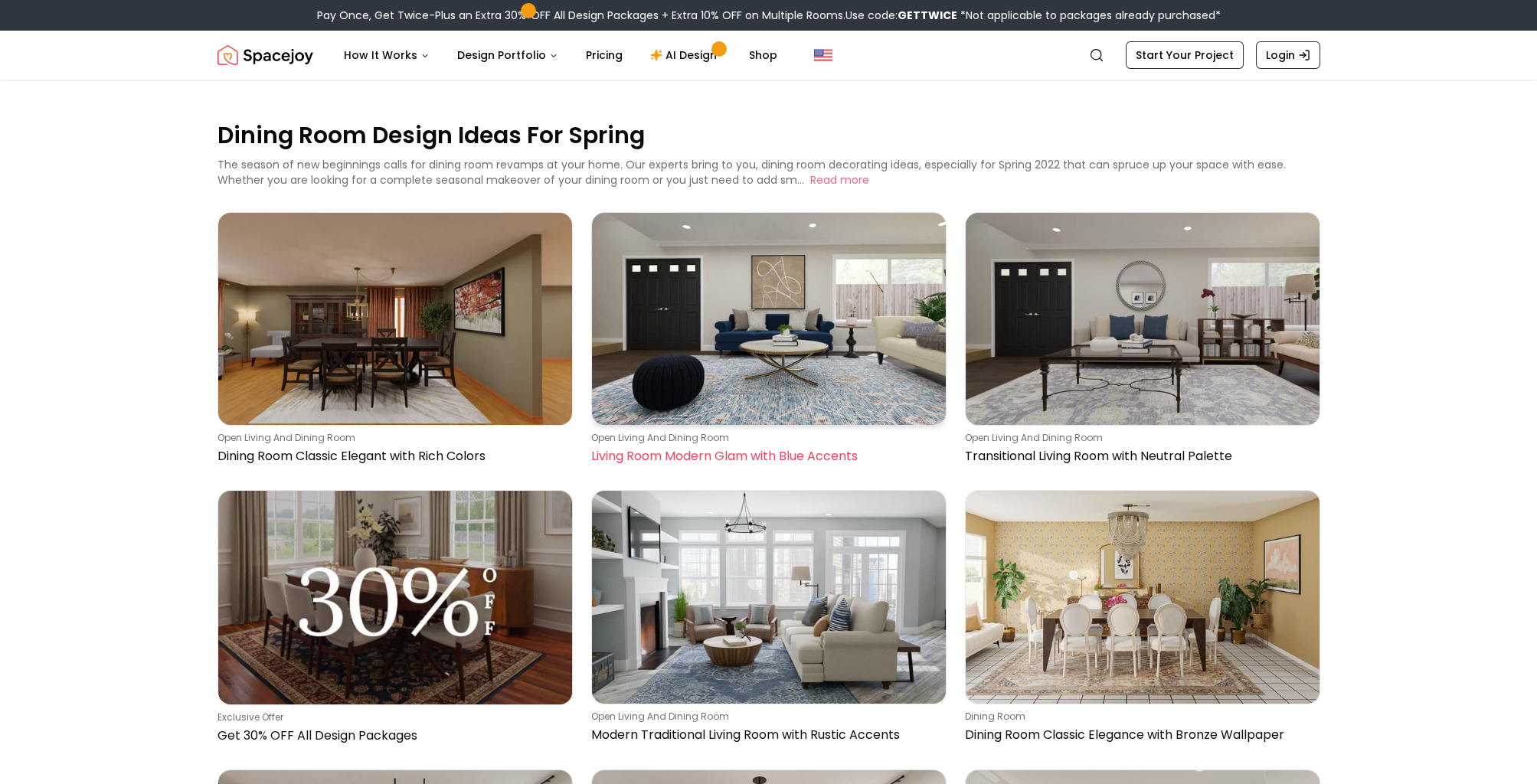
click at [792, 320] on img at bounding box center [769, 318] width 354 height 212
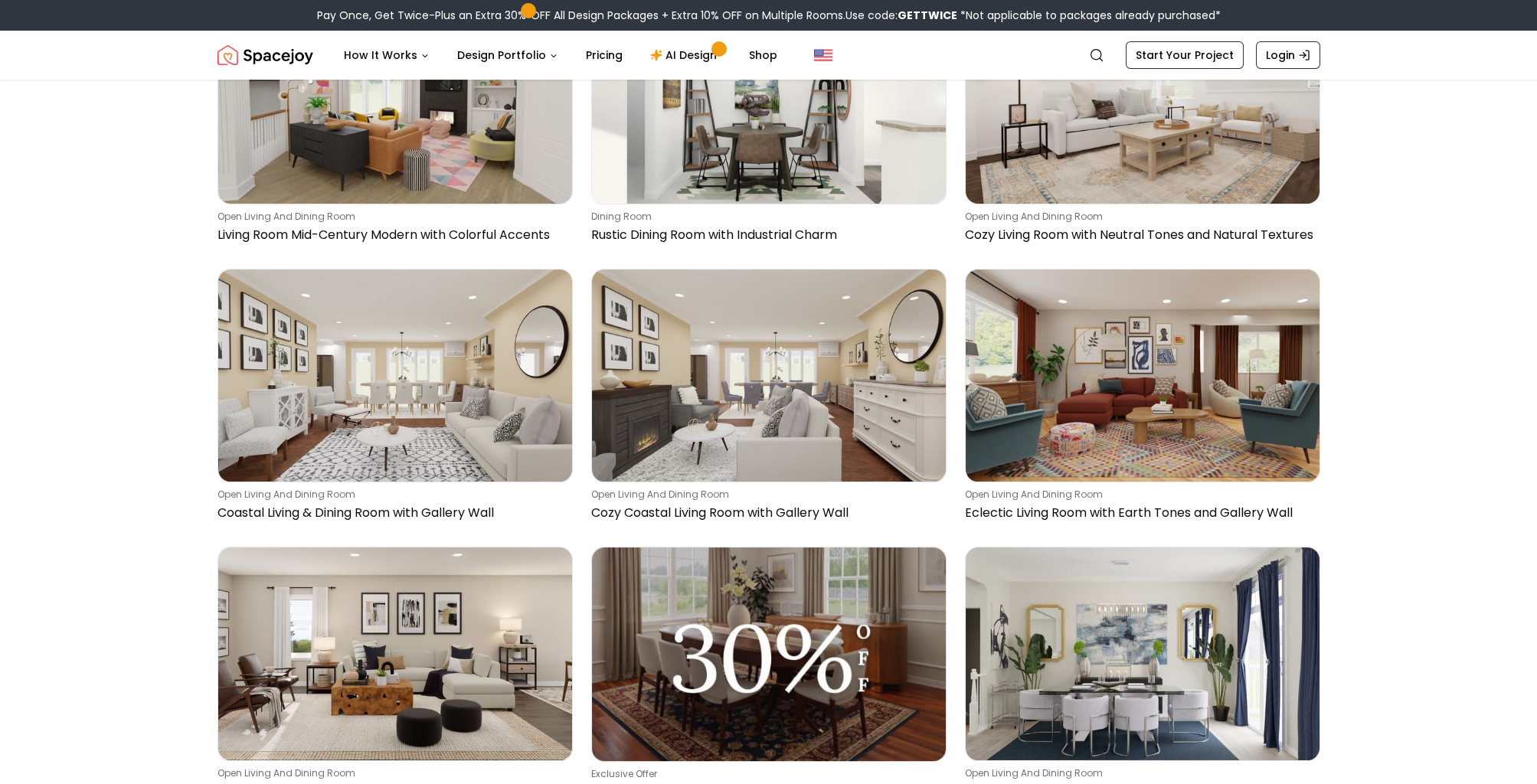
scroll to position [1165, 0]
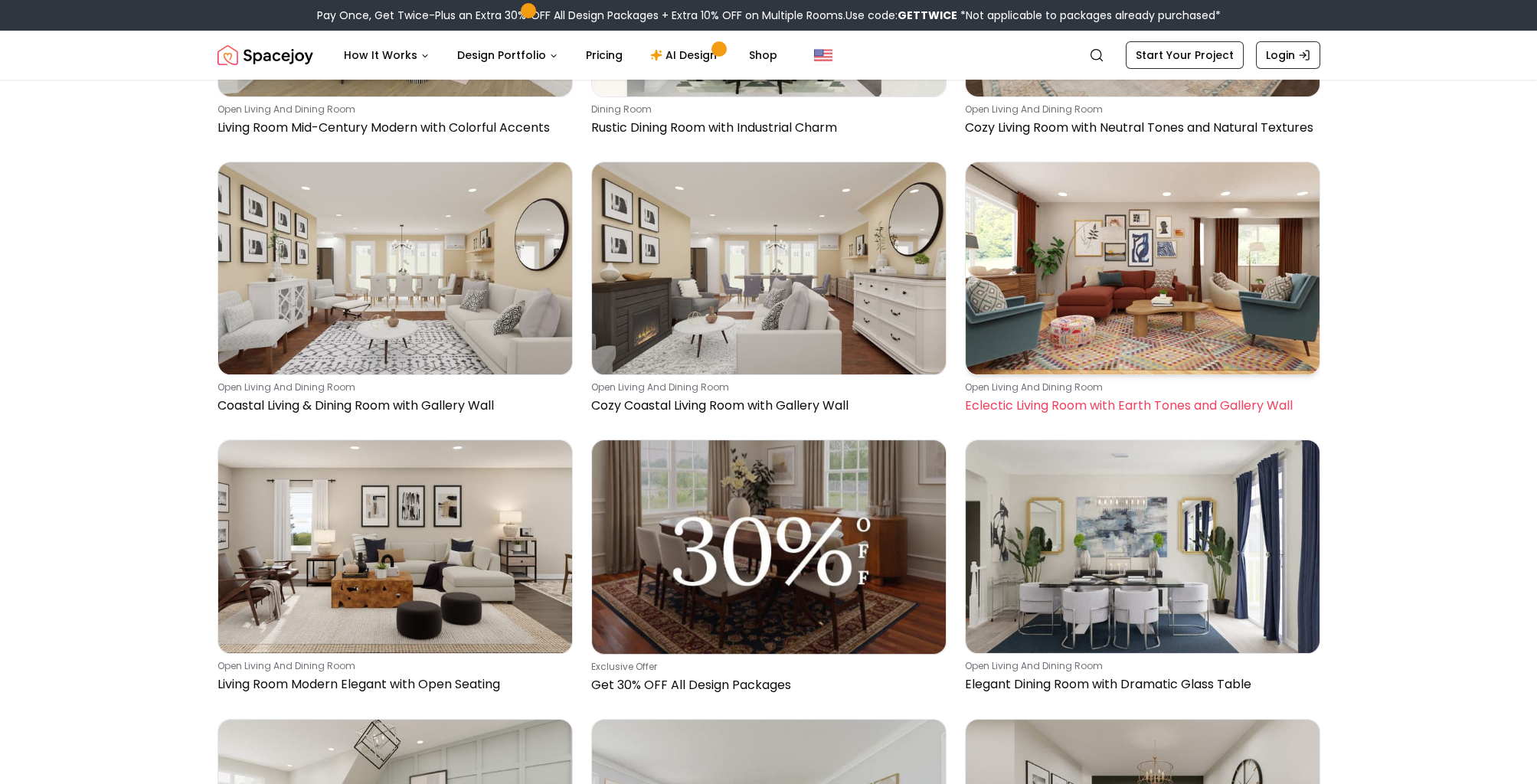
click at [1101, 274] on img at bounding box center [1143, 268] width 354 height 212
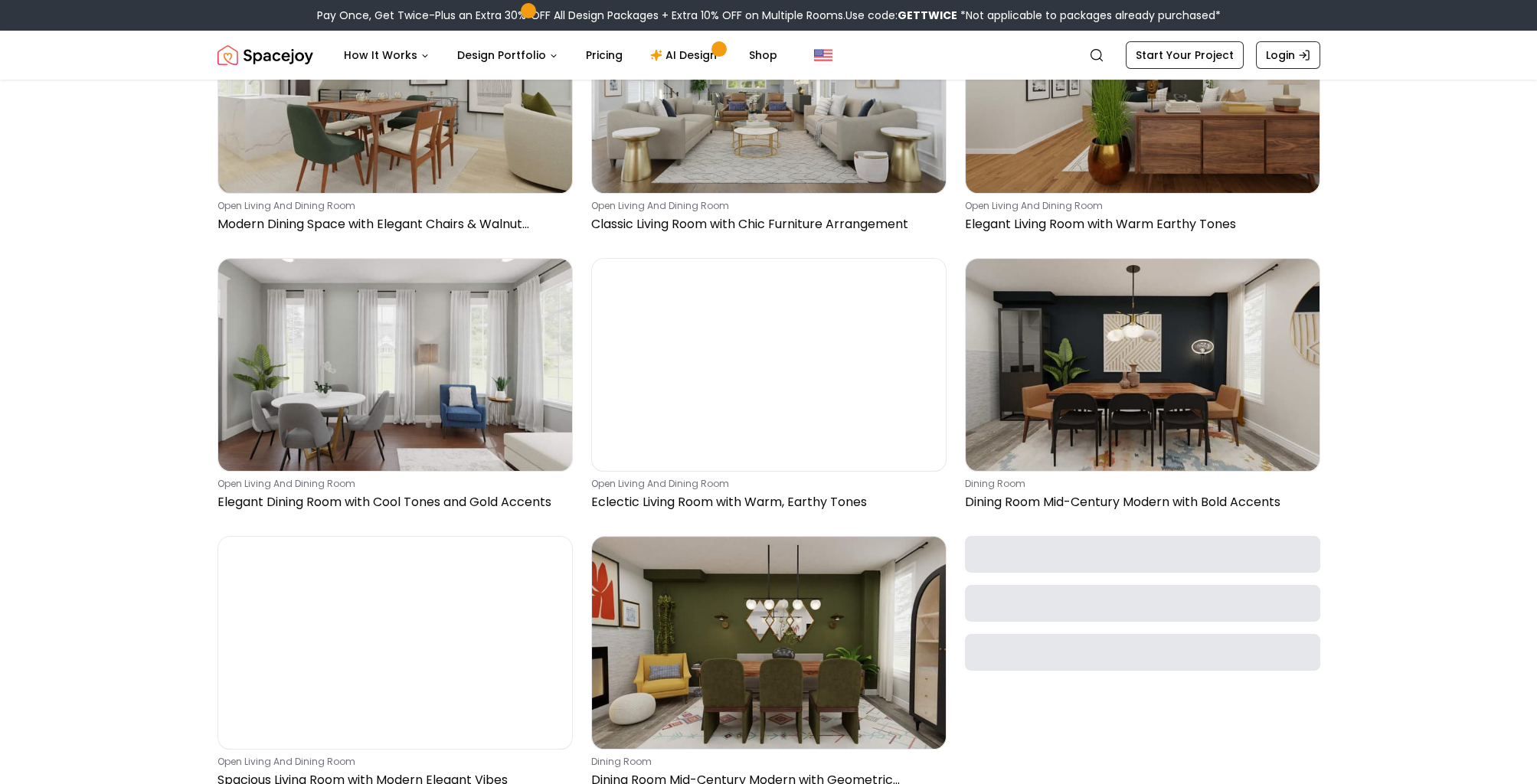
scroll to position [1801, 0]
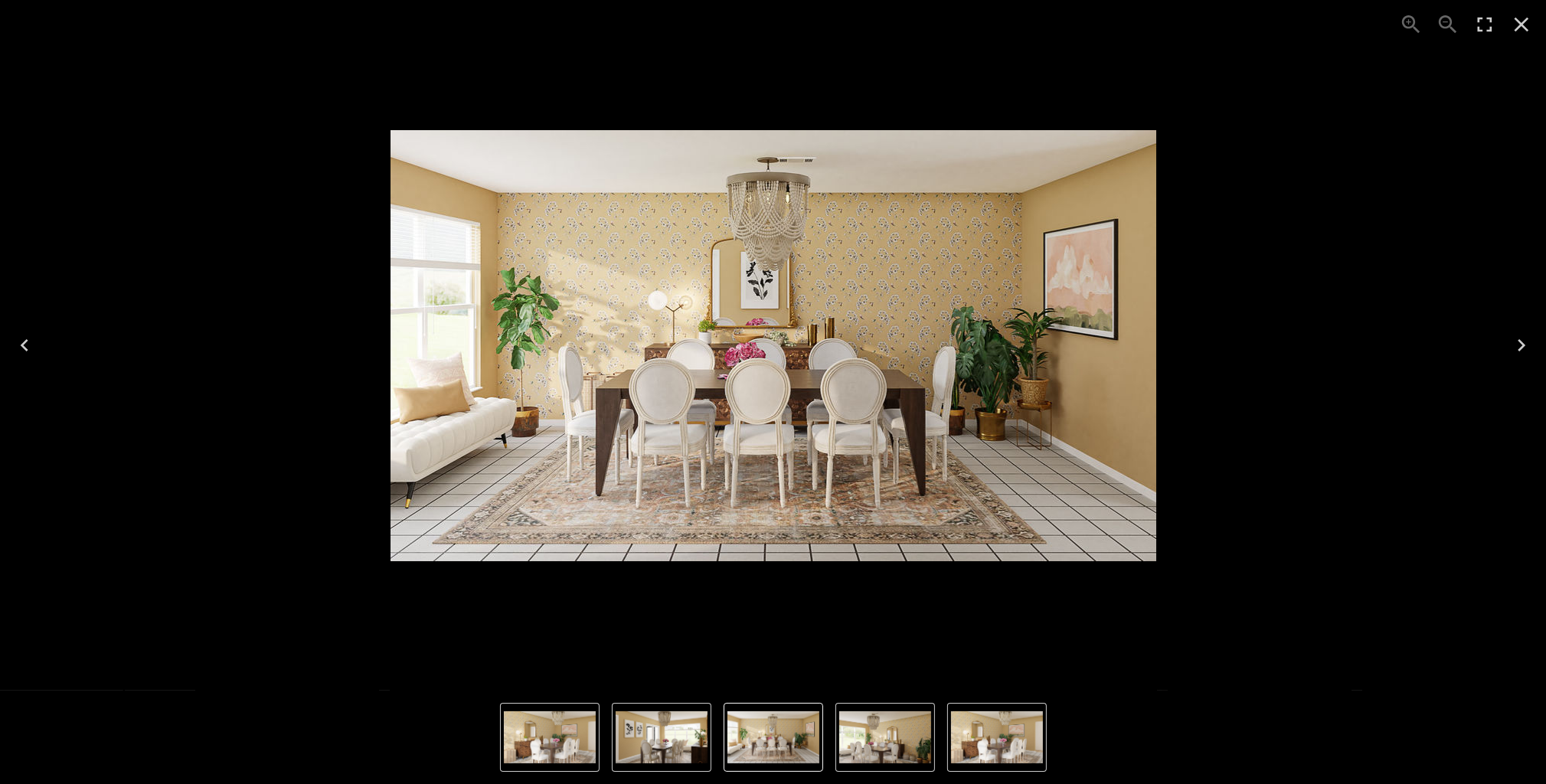
click at [636, 719] on img "4 of 4" at bounding box center [662, 737] width 92 height 52
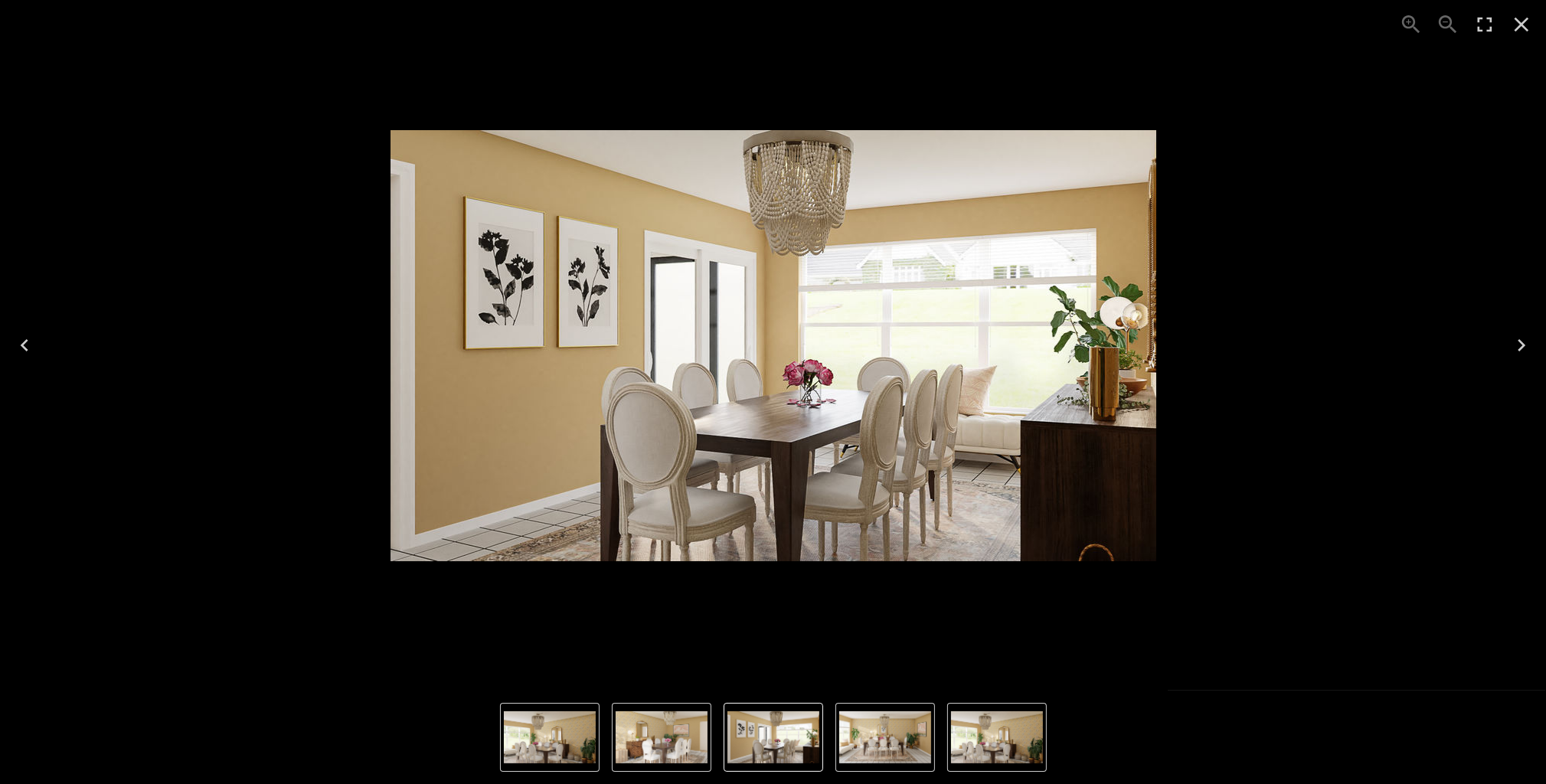
click at [823, 734] on nav "Thumbnails" at bounding box center [773, 737] width 547 height 69
click at [867, 736] on img "1 of 4" at bounding box center [885, 737] width 92 height 52
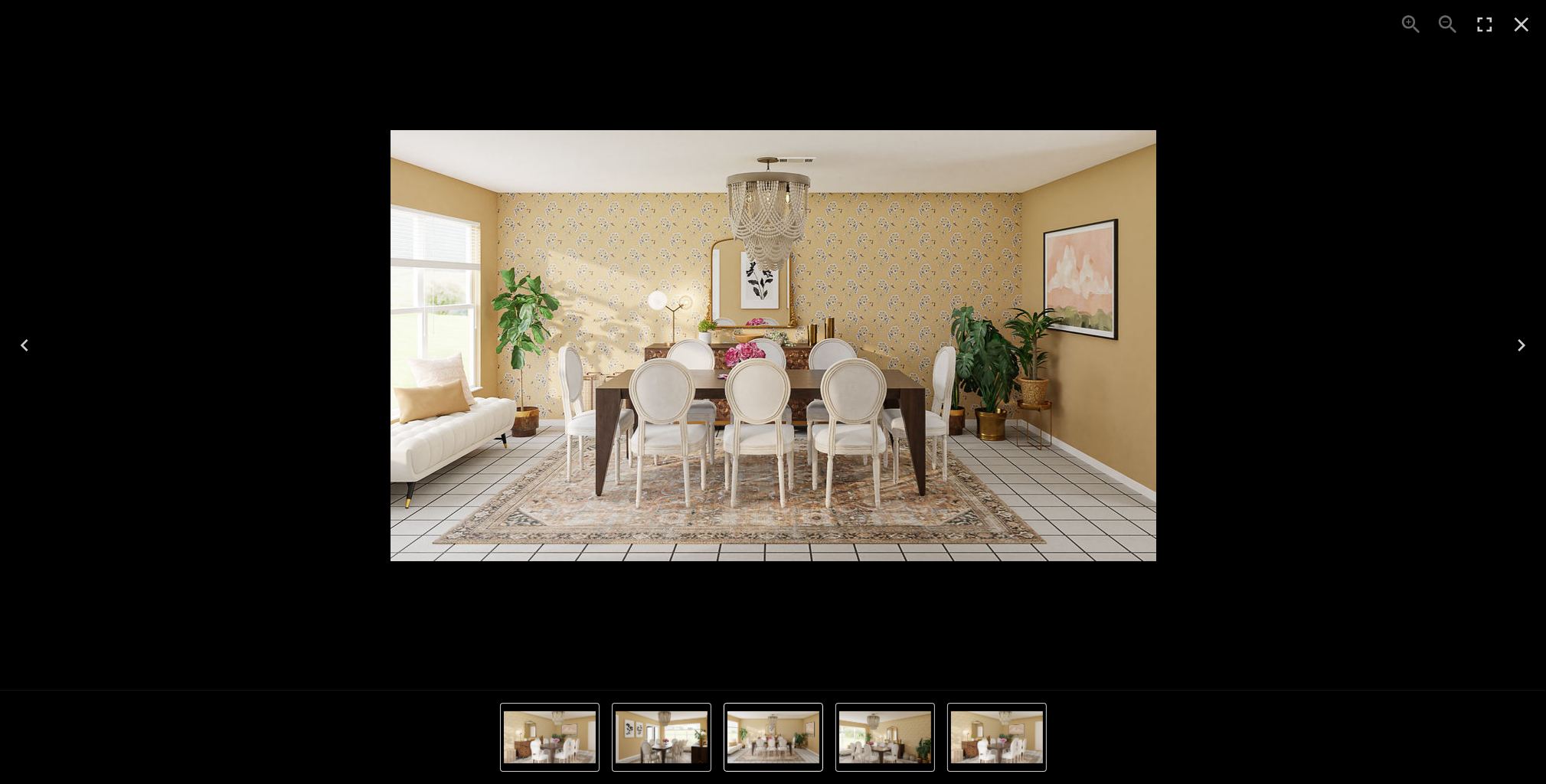
click at [933, 732] on button "2 of 4" at bounding box center [885, 737] width 100 height 69
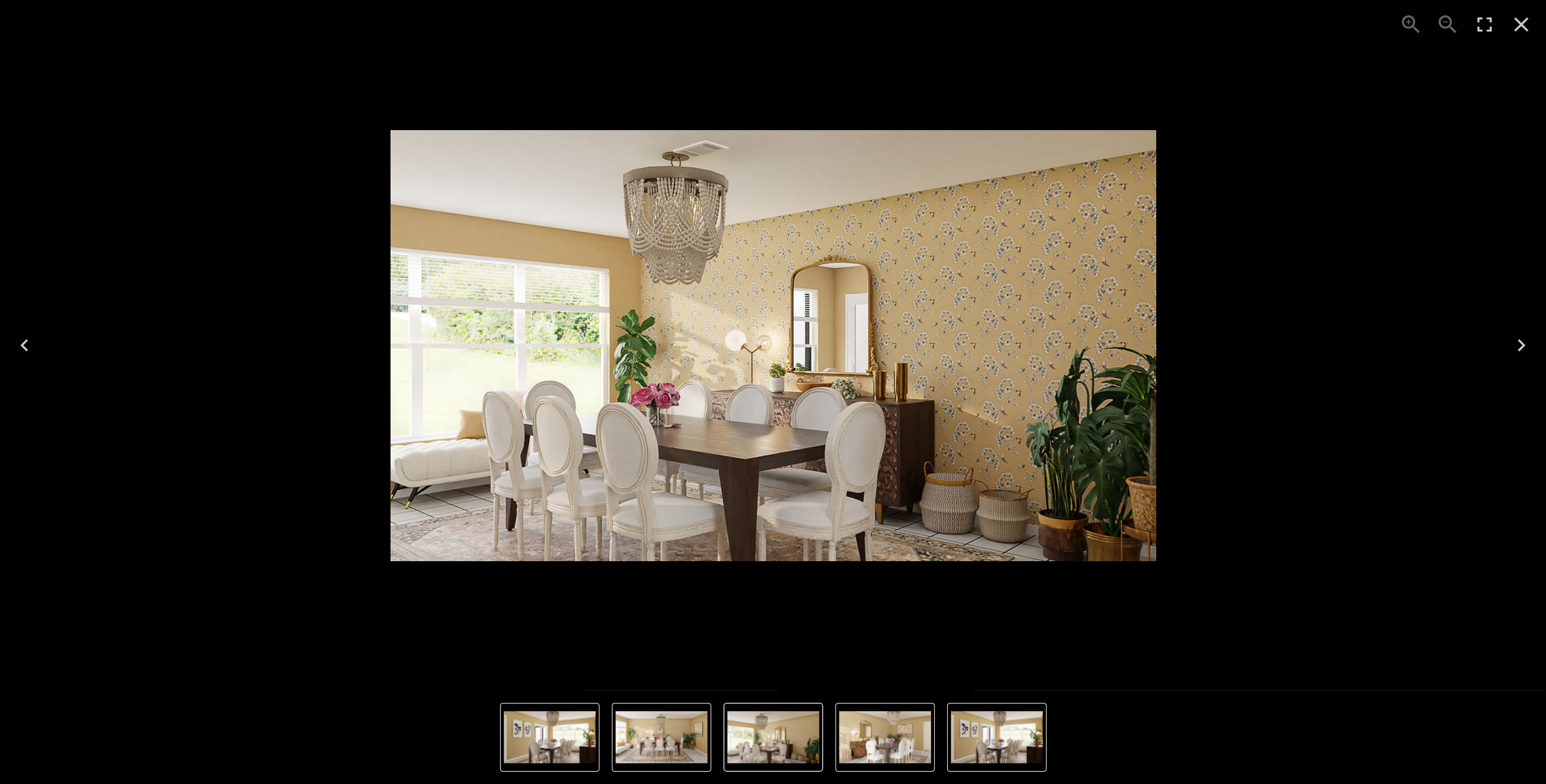
click at [1531, 22] on icon "Close" at bounding box center [1521, 24] width 25 height 25
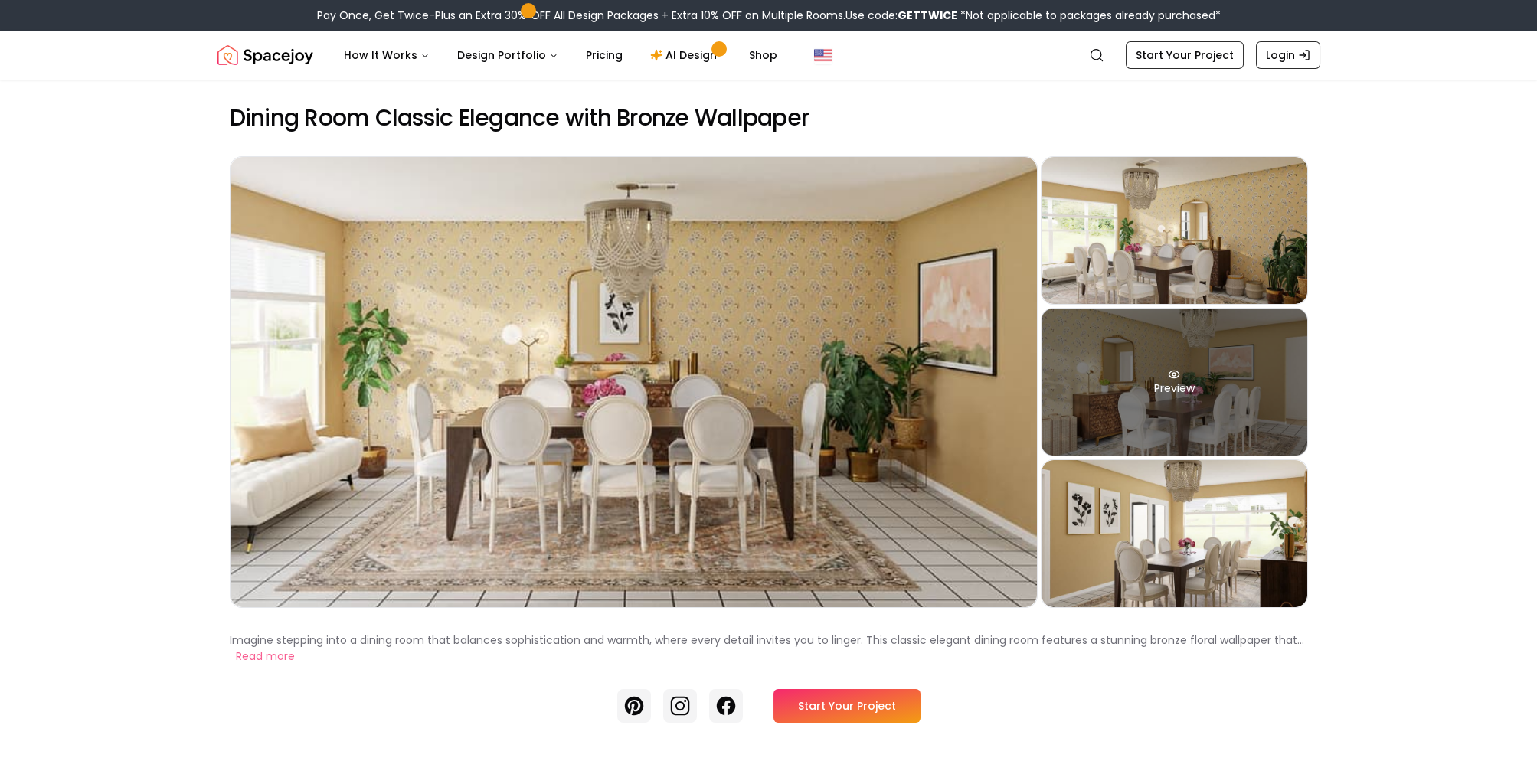
click at [1192, 399] on div "Preview" at bounding box center [1175, 382] width 266 height 147
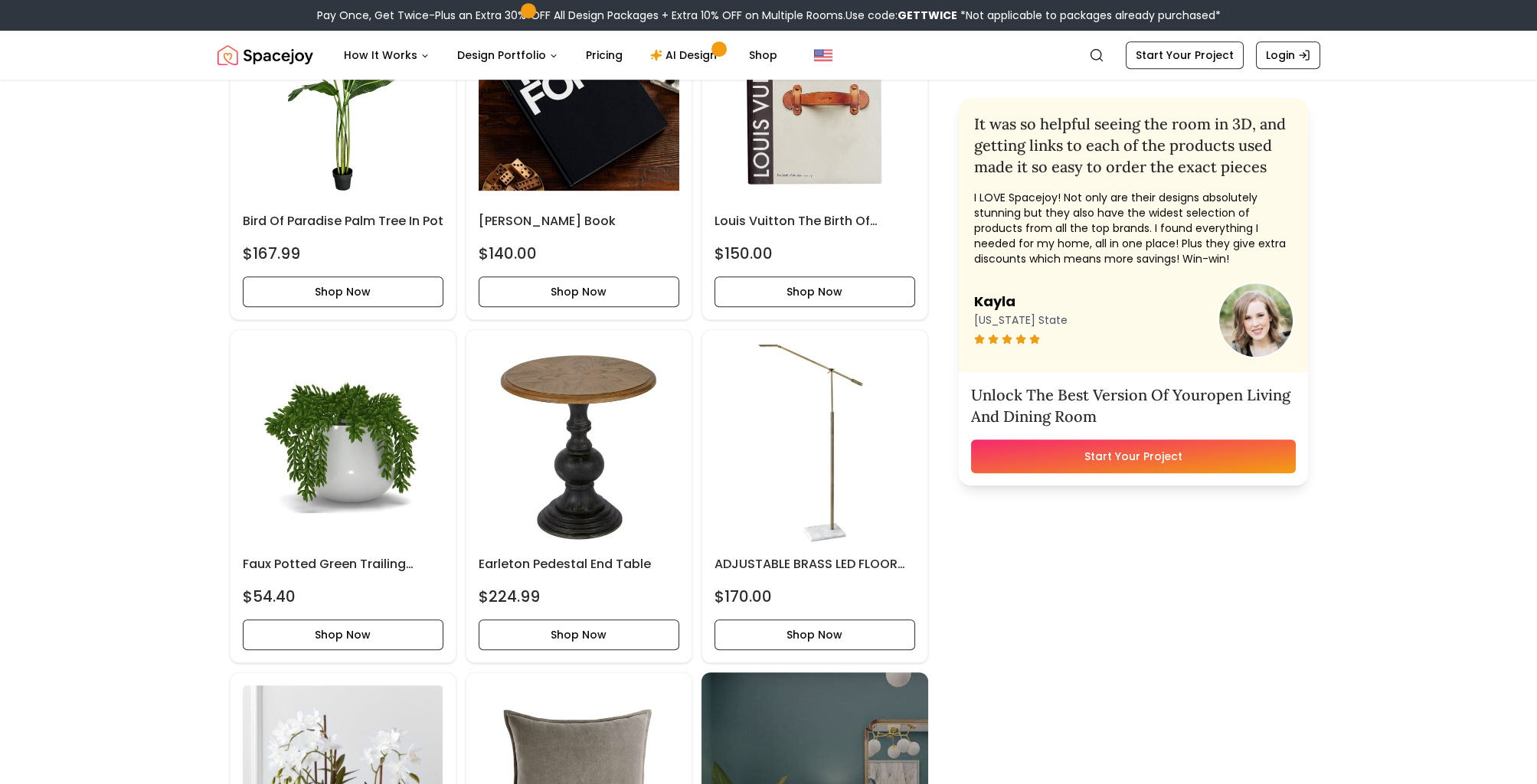
scroll to position [4044, 0]
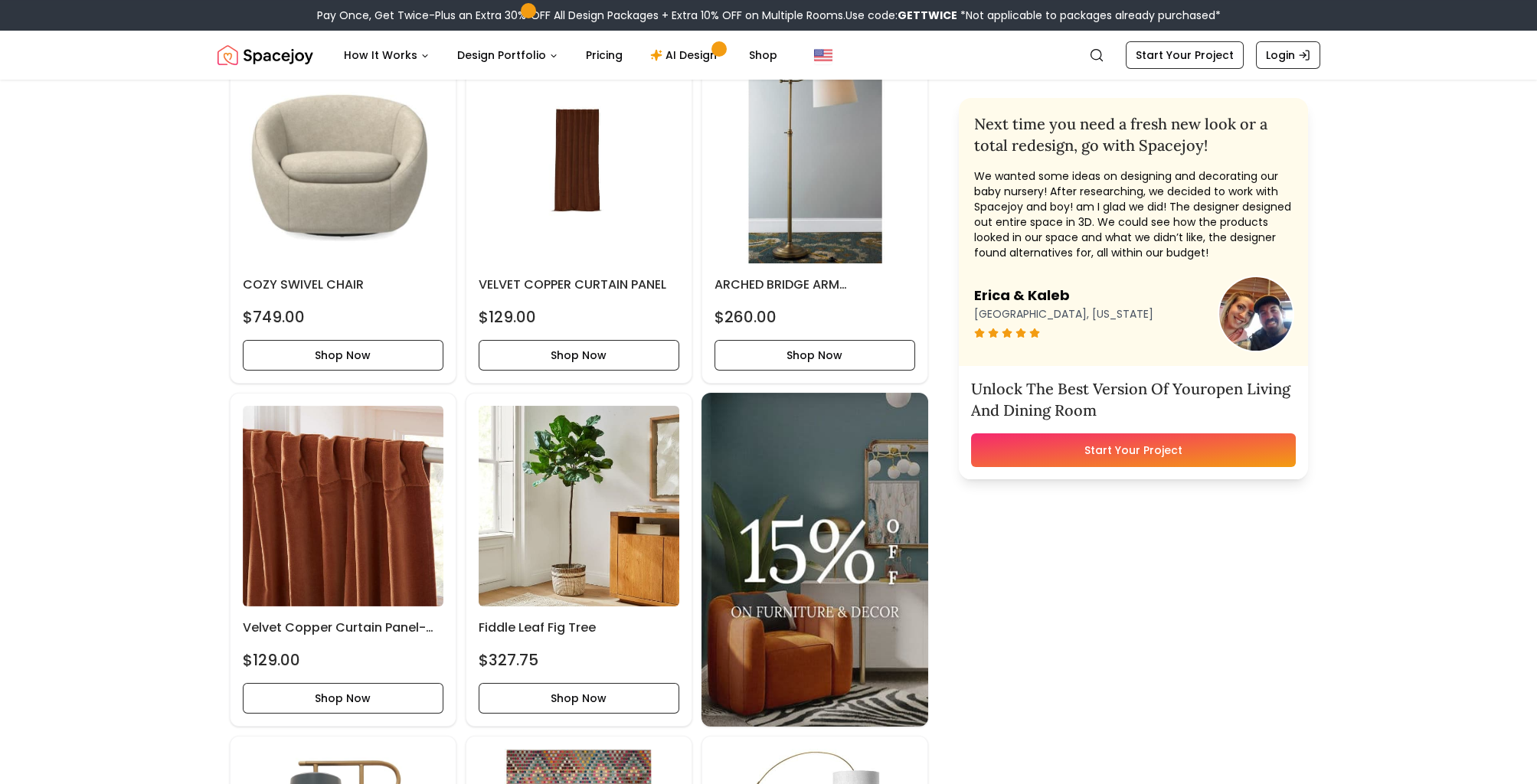
scroll to position [980, 0]
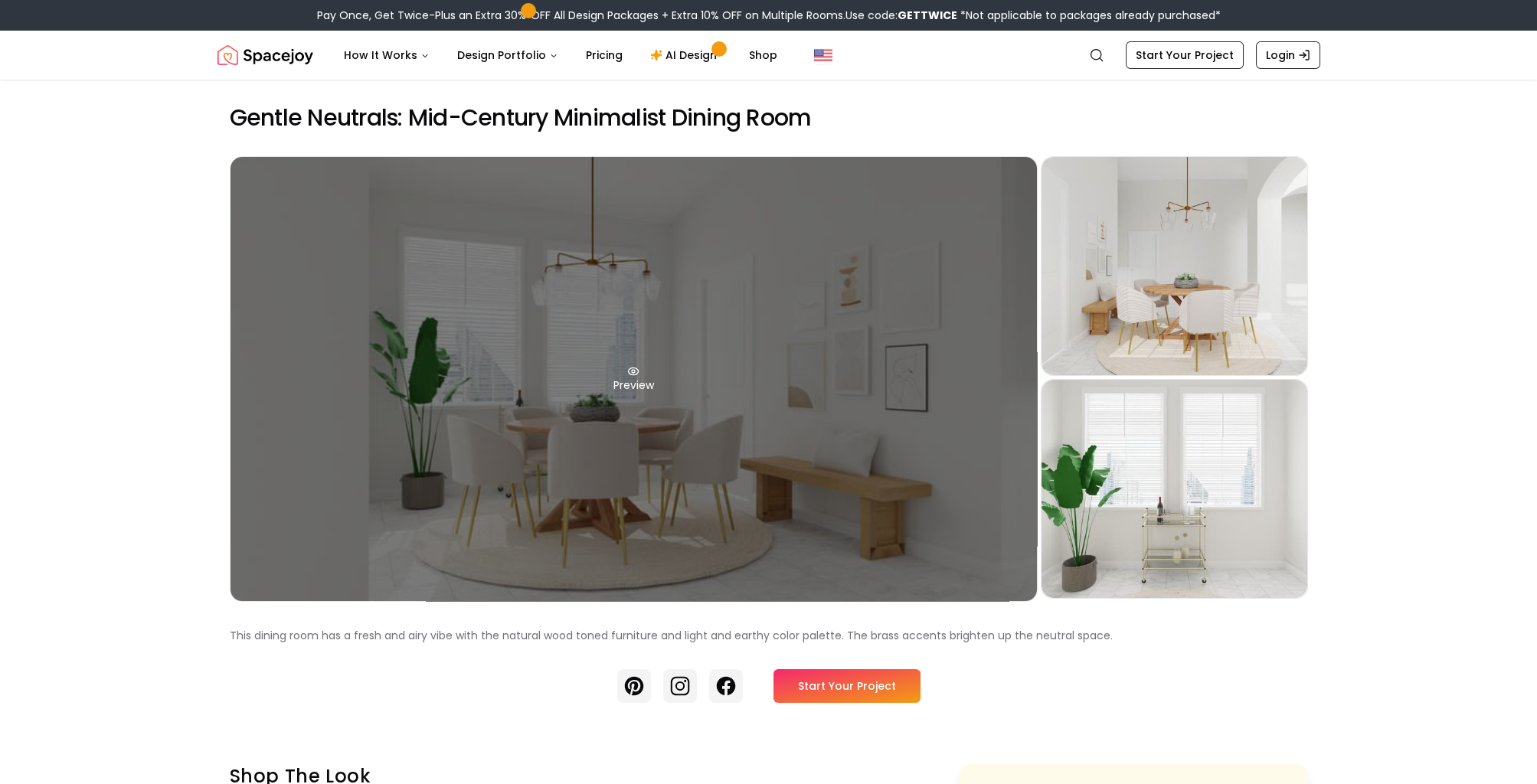
click at [621, 355] on div "Preview" at bounding box center [633, 379] width 806 height 444
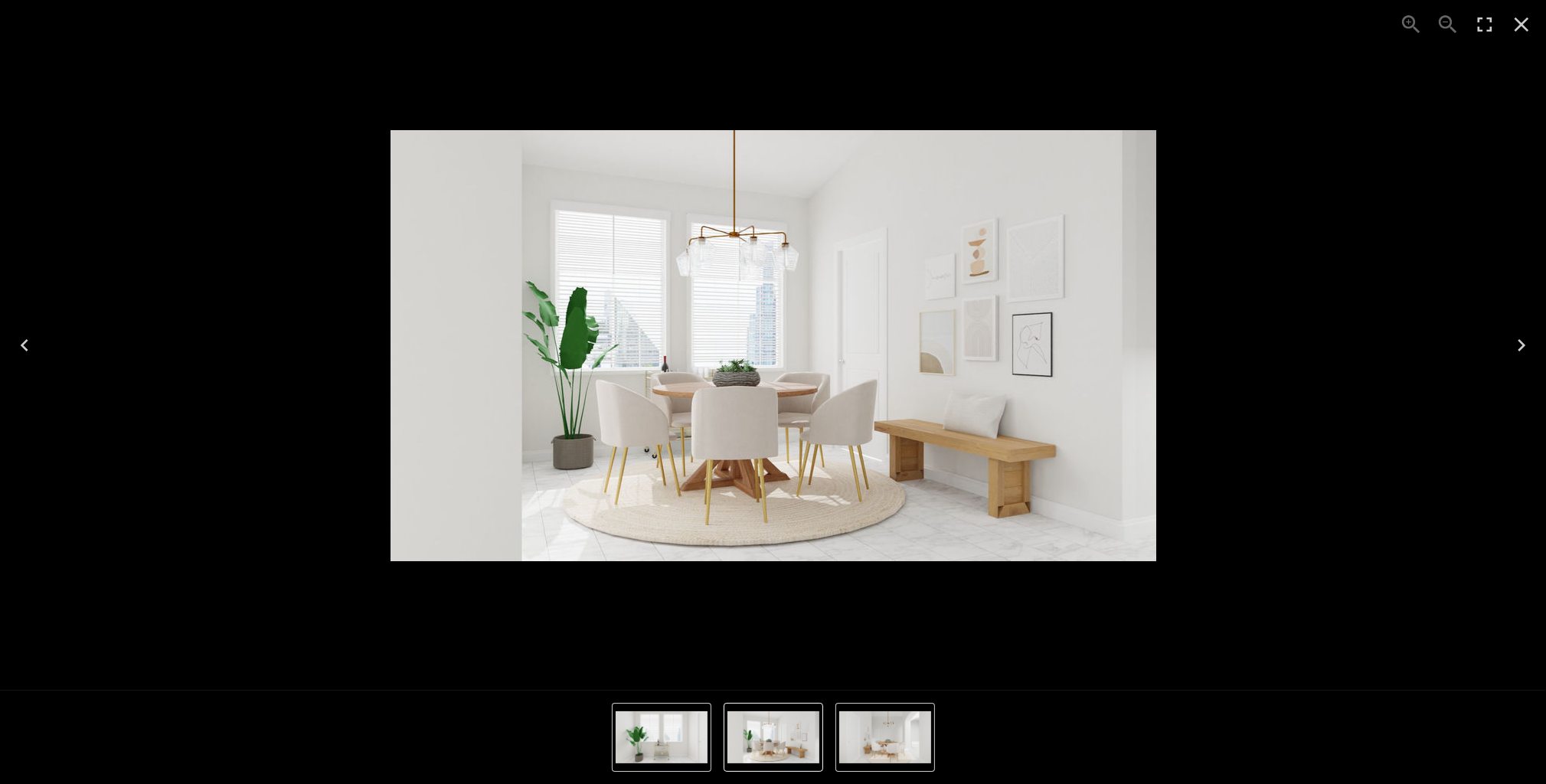
click at [1532, 22] on icon "Close" at bounding box center [1521, 24] width 25 height 25
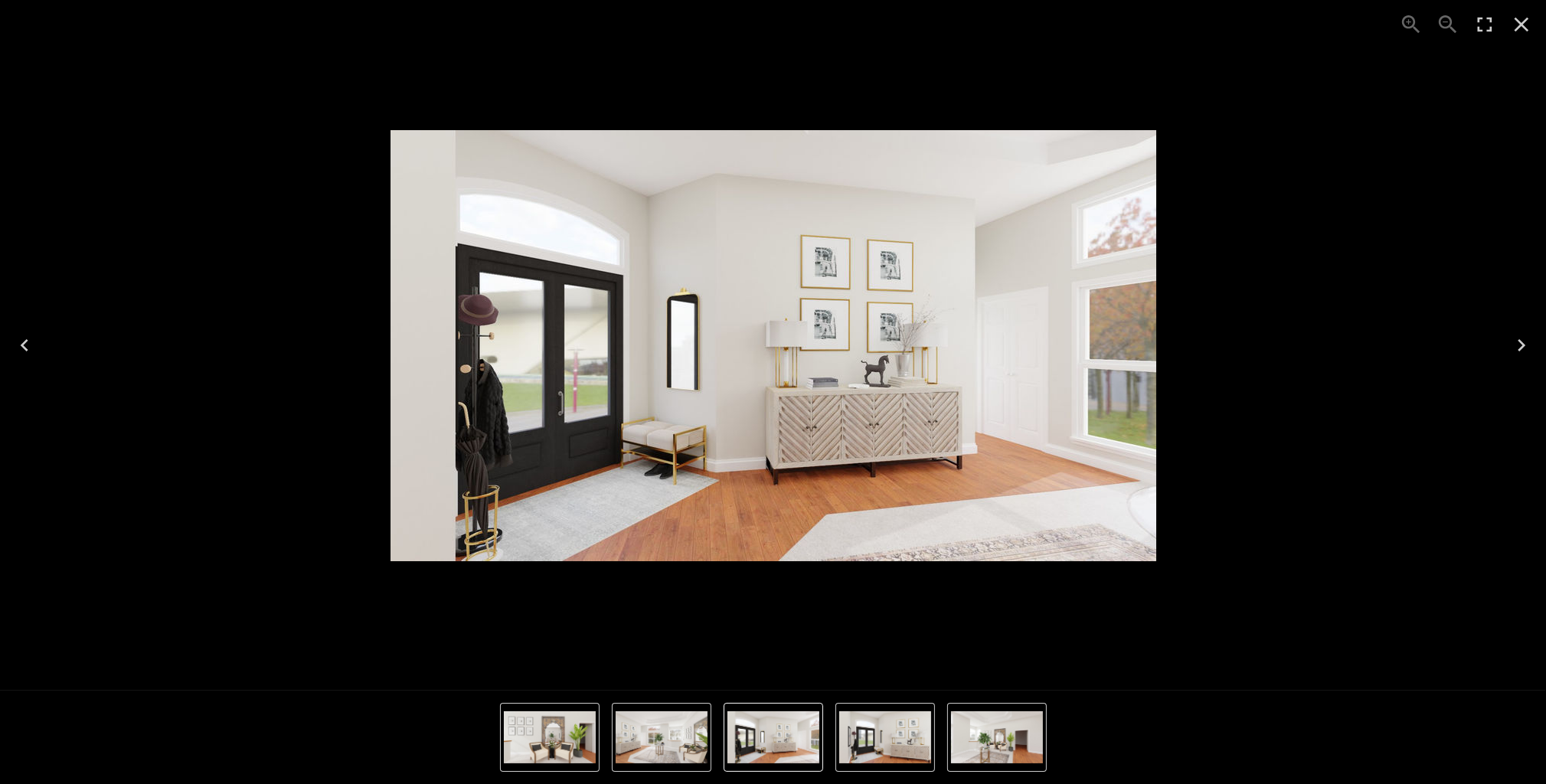
click at [898, 345] on img "1 of 5" at bounding box center [773, 346] width 766 height 431
click at [1485, 23] on icon "Enter Fullscreen" at bounding box center [1485, 24] width 25 height 25
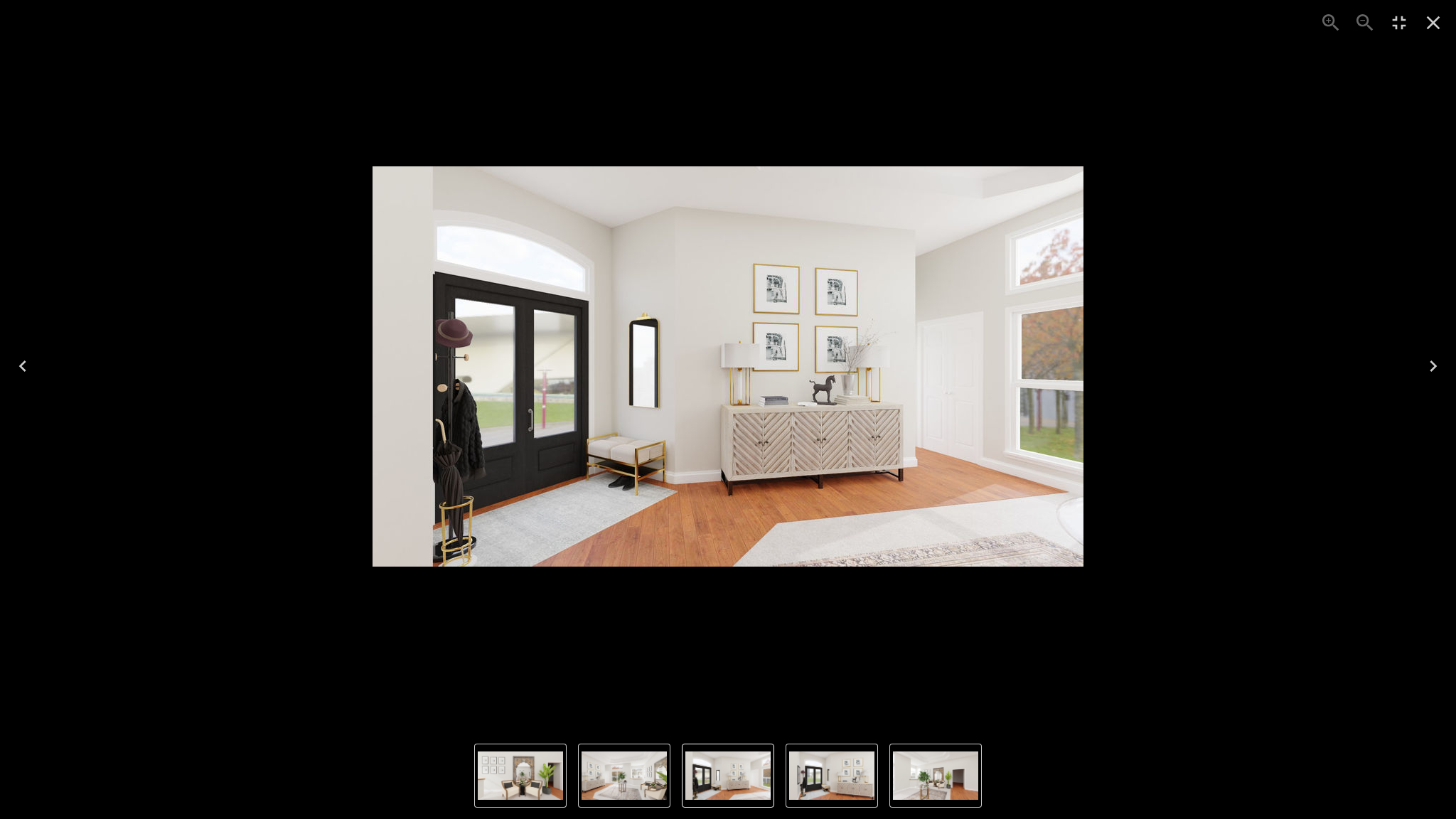
click at [1425, 26] on icon "Close" at bounding box center [1432, 22] width 23 height 23
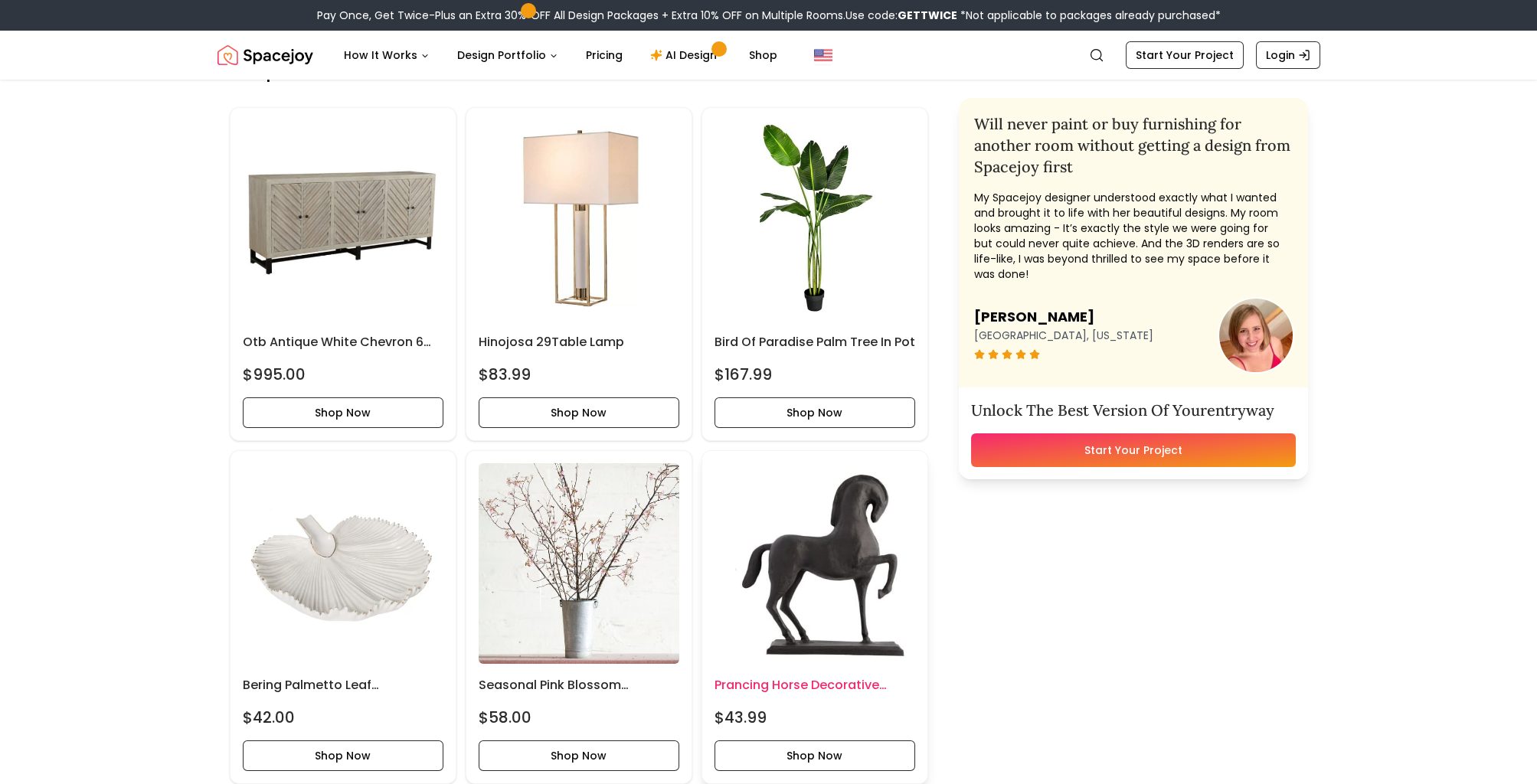
scroll to position [491, 0]
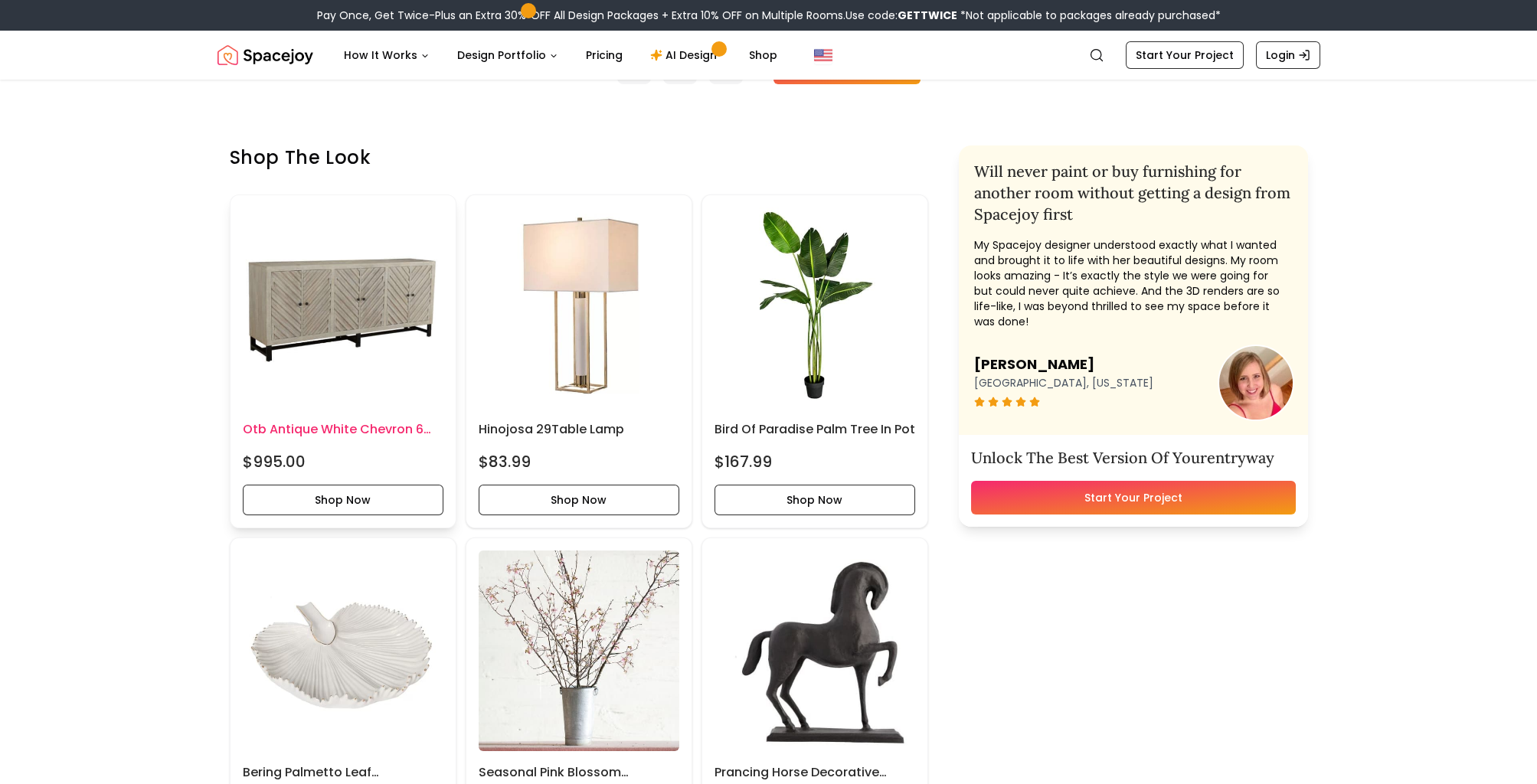
click at [397, 323] on img at bounding box center [343, 307] width 201 height 201
